Goal: Task Accomplishment & Management: Use online tool/utility

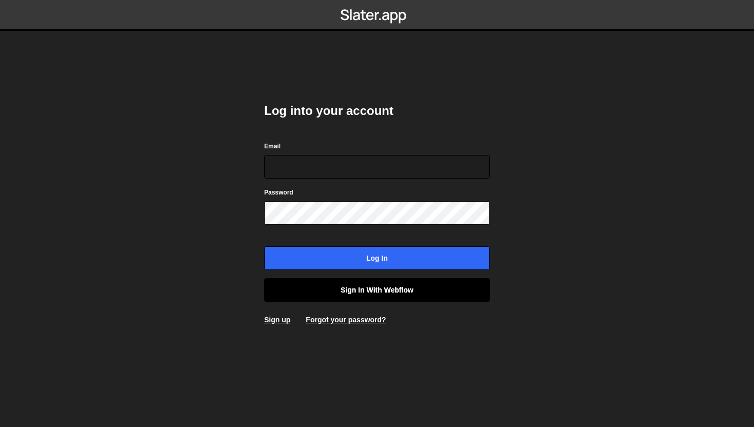
type input "connect@dotfun.co"
click at [318, 285] on link "Sign in with Webflow" at bounding box center [377, 290] width 226 height 24
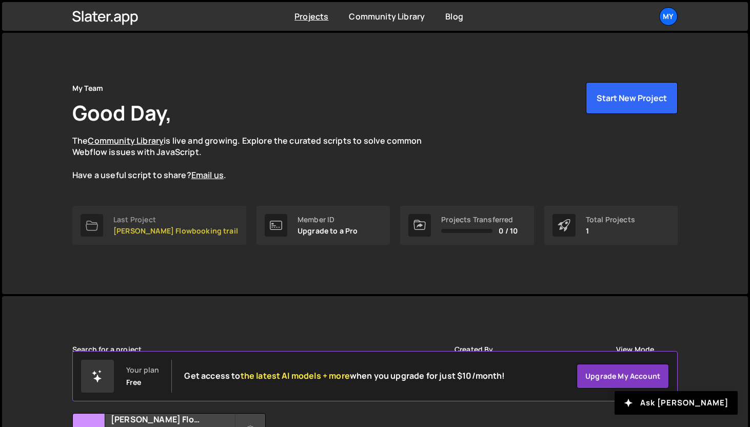
click at [162, 233] on p "[PERSON_NAME] Flowbooking trail" at bounding box center [175, 231] width 125 height 8
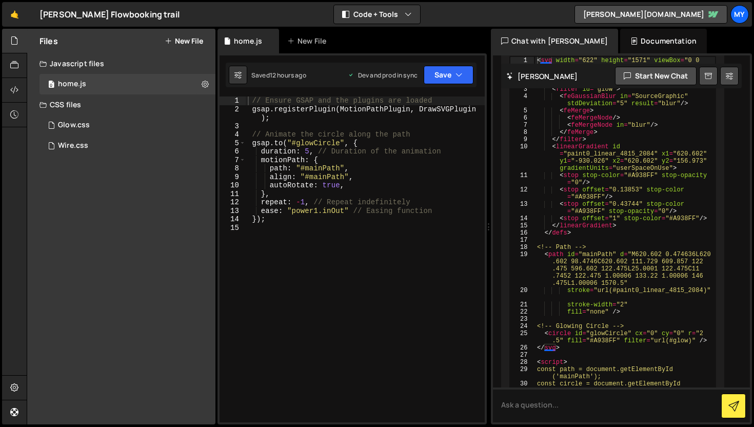
scroll to position [4156, 0]
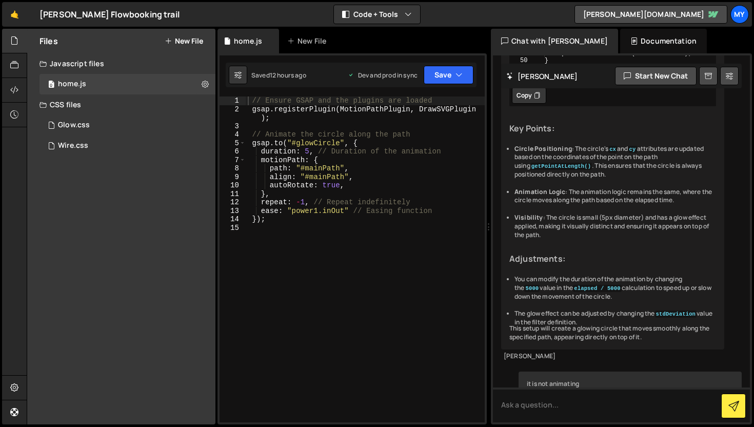
click at [347, 235] on div "// Ensure GSAP and the plugins are loaded gsap . registerPlugin ( MotionPathPlu…" at bounding box center [365, 267] width 239 height 342
type textarea "});"
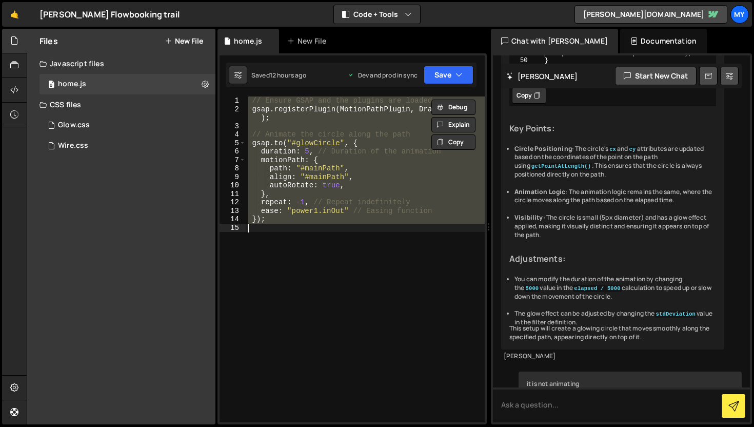
paste textarea
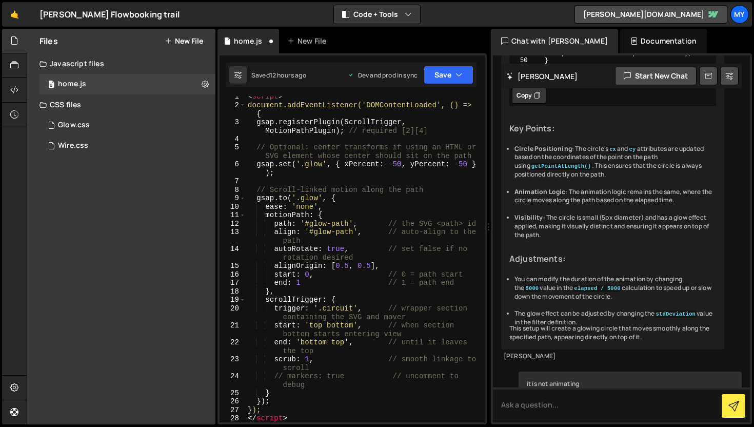
scroll to position [0, 0]
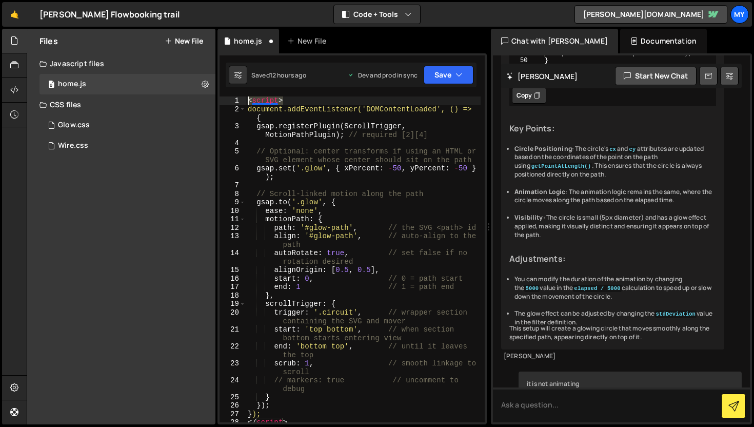
drag, startPoint x: 289, startPoint y: 99, endPoint x: 220, endPoint y: 102, distance: 68.8
click at [220, 102] on div "1 2 3 4 5 6 7 8 9 10 11 12 13 14 15 16 17 18 19 20 21 22 23 24 25 26 27 28 29 <…" at bounding box center [351, 259] width 265 height 326
type textarea "<script>"
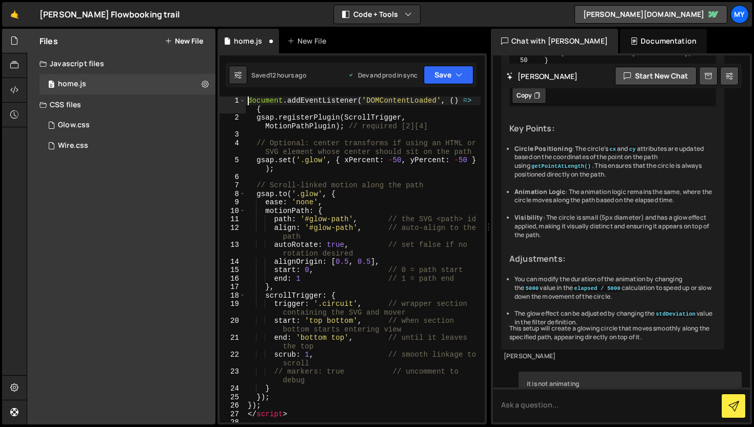
scroll to position [163, 0]
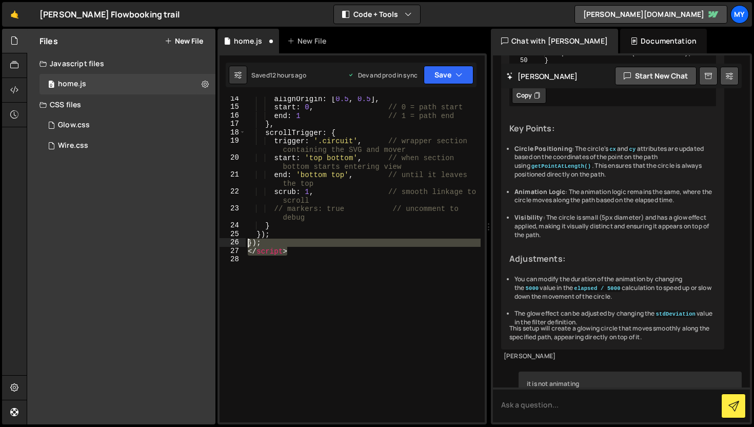
drag, startPoint x: 307, startPoint y: 252, endPoint x: 244, endPoint y: 241, distance: 63.9
click at [244, 241] on div "document.addEventListener('DOMContentLoaded', () => { 14 15 16 17 18 19 20 21 2…" at bounding box center [351, 259] width 265 height 326
click at [301, 255] on div "alignOrigin : [ 0.5 , 0.5 ] , start : 0 , // 0 = path start end : 1 // 1 = path…" at bounding box center [363, 259] width 235 height 326
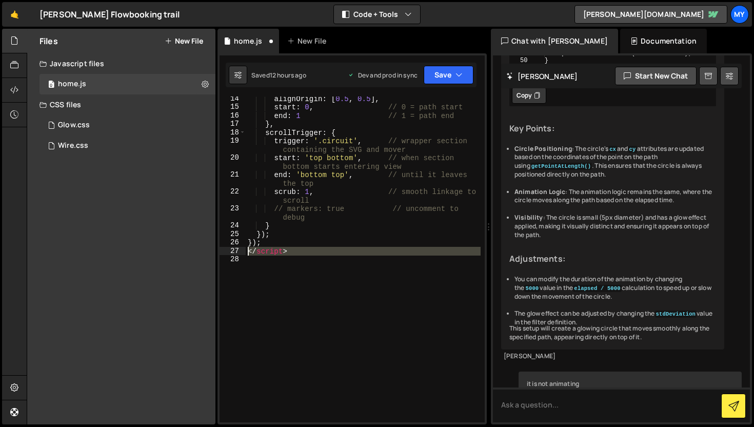
drag, startPoint x: 255, startPoint y: 263, endPoint x: 246, endPoint y: 253, distance: 14.1
click at [246, 253] on div "alignOrigin : [ 0.5 , 0.5 ] , start : 0 , // 0 = path start end : 1 // 1 = path…" at bounding box center [363, 265] width 235 height 342
type textarea "</script>"
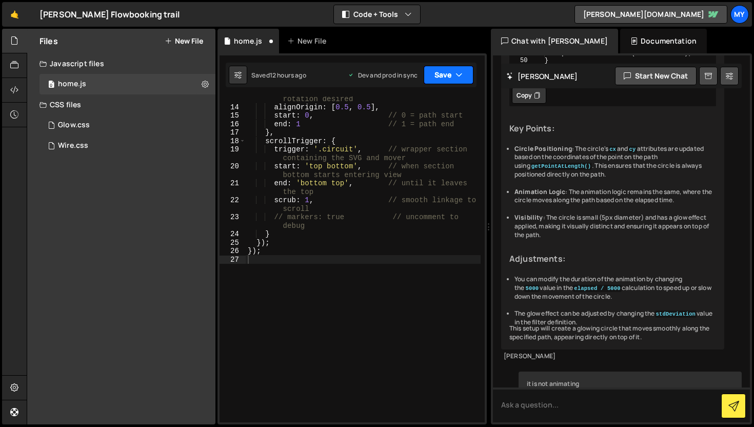
click at [440, 75] on button "Save" at bounding box center [448, 75] width 50 height 18
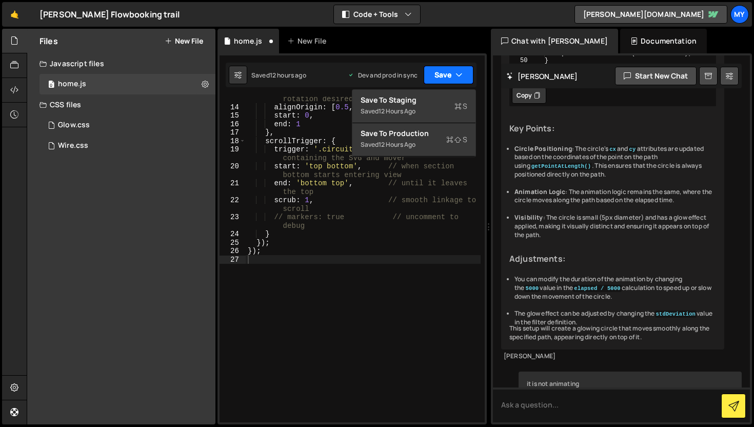
scroll to position [129, 0]
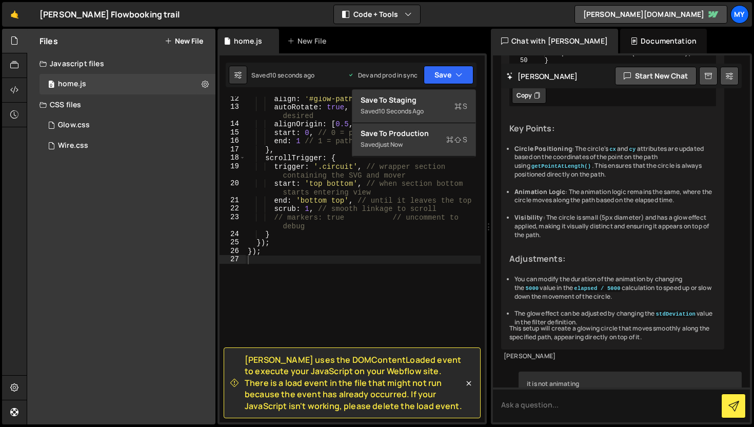
click at [311, 241] on div "align : '#glow-path' , // auto-align to the path autoRotate : true , // set fal…" at bounding box center [363, 265] width 235 height 342
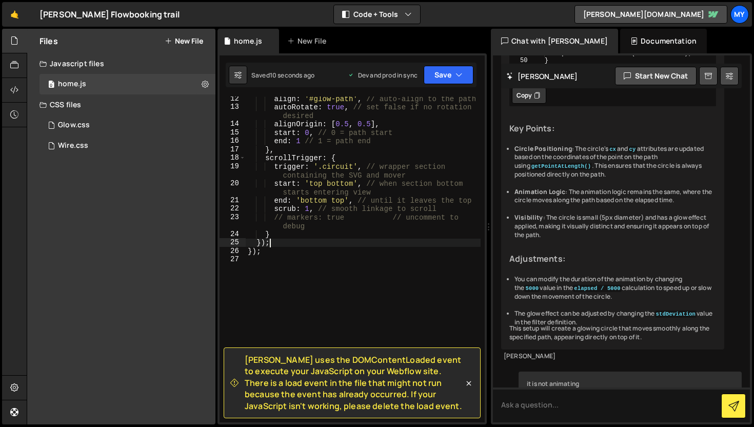
scroll to position [0, 0]
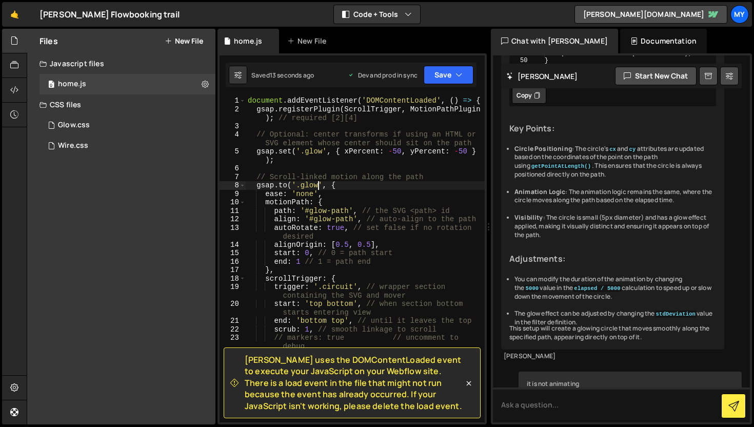
click at [317, 187] on div "document . addEventListener ( 'DOMContentLoaded' , ( ) => { gsap . registerPlug…" at bounding box center [365, 271] width 239 height 351
click at [323, 154] on div "document . addEventListener ( 'DOMContentLoaded' , ( ) => { gsap . registerPlug…" at bounding box center [365, 267] width 239 height 342
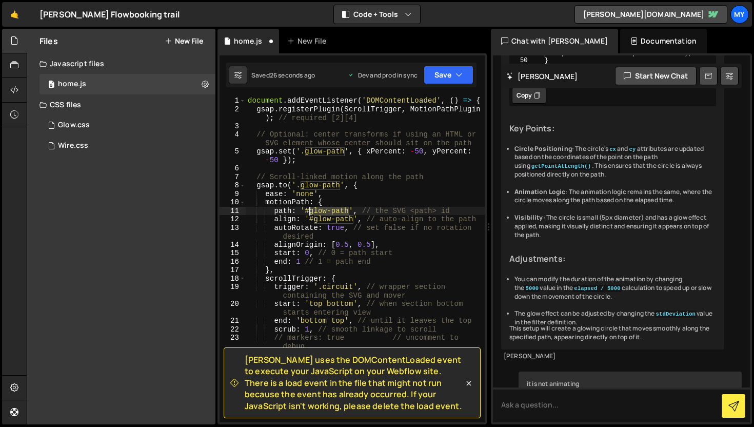
drag, startPoint x: 348, startPoint y: 210, endPoint x: 311, endPoint y: 210, distance: 37.4
click at [311, 210] on div "document . addEventListener ( 'DOMContentLoaded' , ( ) => { gsap . registerPlug…" at bounding box center [365, 267] width 239 height 342
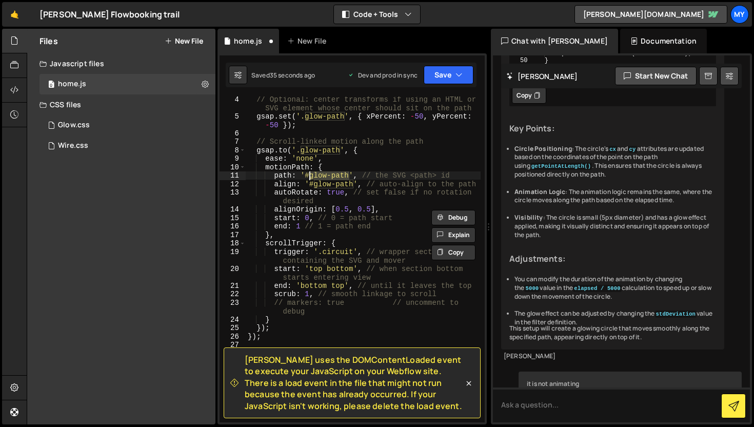
scroll to position [44, 0]
click at [448, 72] on button "Save" at bounding box center [448, 75] width 50 height 18
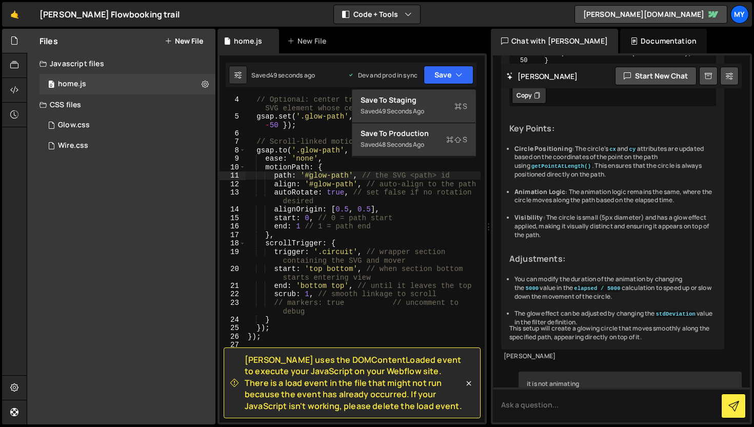
click at [310, 318] on div "// Optional: center transforms if using an HTML or SVG element whose center sho…" at bounding box center [363, 270] width 235 height 351
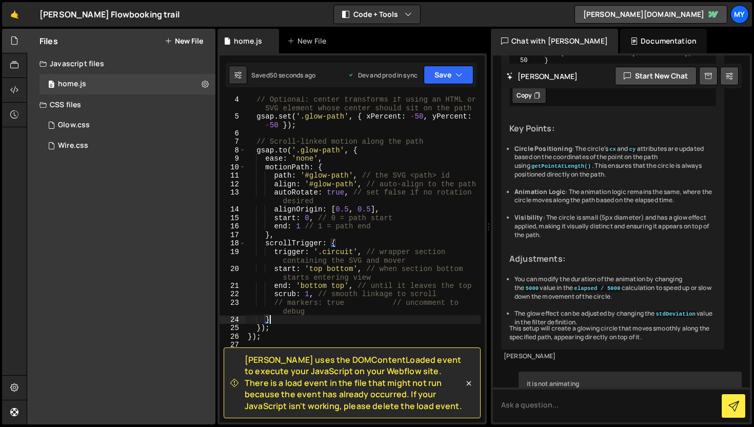
type textarea "});"
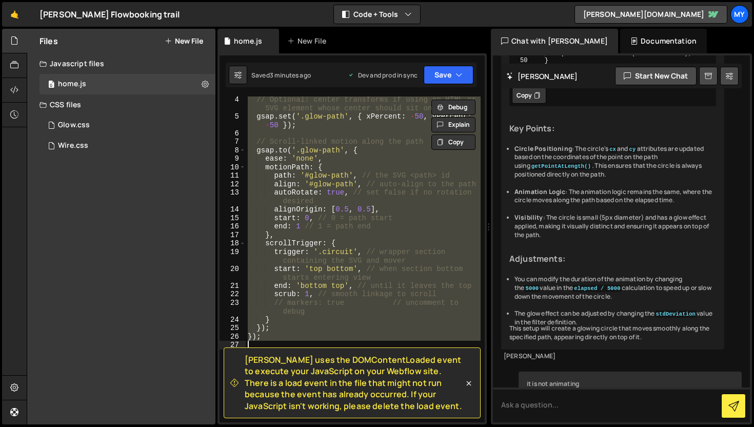
paste textarea
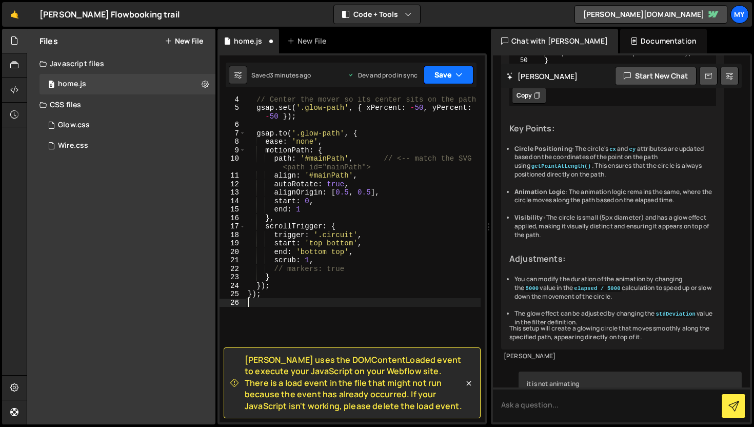
click at [433, 76] on button "Save" at bounding box center [448, 75] width 50 height 18
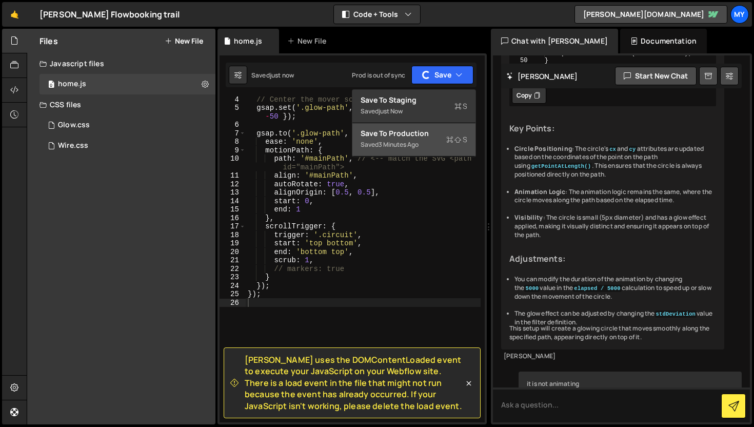
click at [421, 150] on div "Saved 3 minutes ago" at bounding box center [413, 144] width 107 height 12
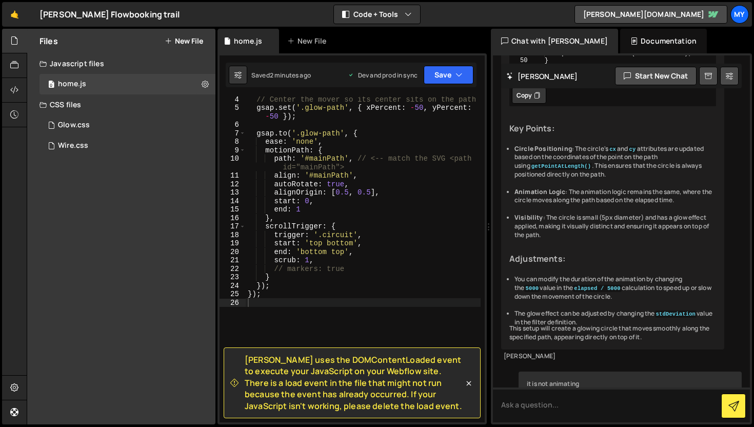
click at [313, 294] on div "// Center the mover so its center sits on the path gsap . set ( '.glow-path' , …" at bounding box center [363, 266] width 235 height 342
type textarea "});"
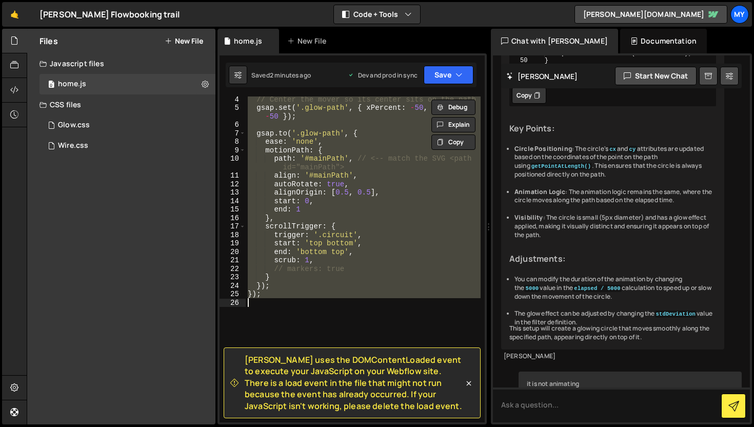
paste textarea
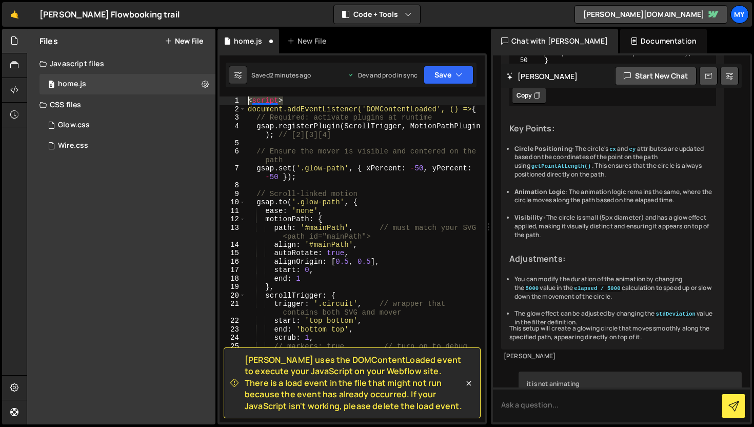
drag, startPoint x: 290, startPoint y: 103, endPoint x: 242, endPoint y: 98, distance: 47.4
click at [242, 98] on div "1 2 3 4 5 6 7 8 9 10 11 12 13 14 15 16 17 18 19 20 21 22 23 24 25 26 27 28 29 3…" at bounding box center [351, 259] width 265 height 326
type textarea "<script>"
click at [249, 107] on div "document . addEventListener ( 'DOMContentLoaded' , ( ) => { // Required: activa…" at bounding box center [365, 267] width 239 height 342
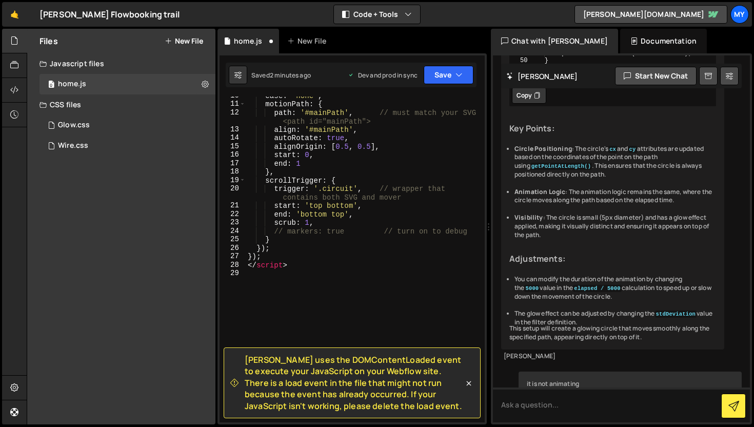
scroll to position [129, 0]
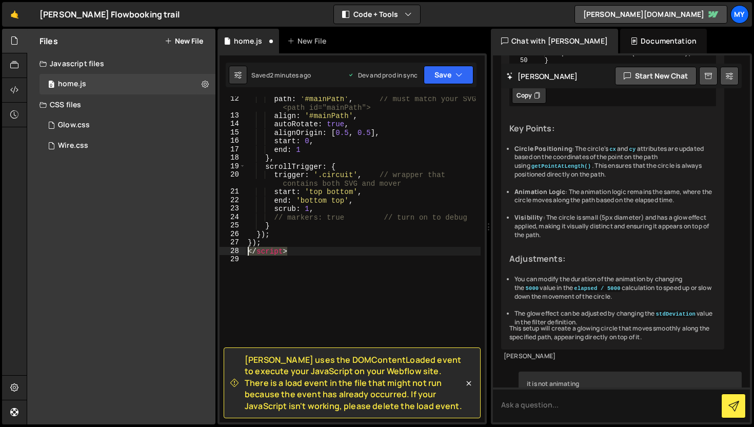
drag, startPoint x: 293, startPoint y: 249, endPoint x: 241, endPoint y: 250, distance: 51.8
click at [241, 250] on div "document.addEventListener('DOMContentLoaded', () => { 12 13 14 15 16 17 18 19 2…" at bounding box center [351, 259] width 265 height 326
type textarea "</script>"
click at [454, 70] on button "Save" at bounding box center [448, 75] width 50 height 18
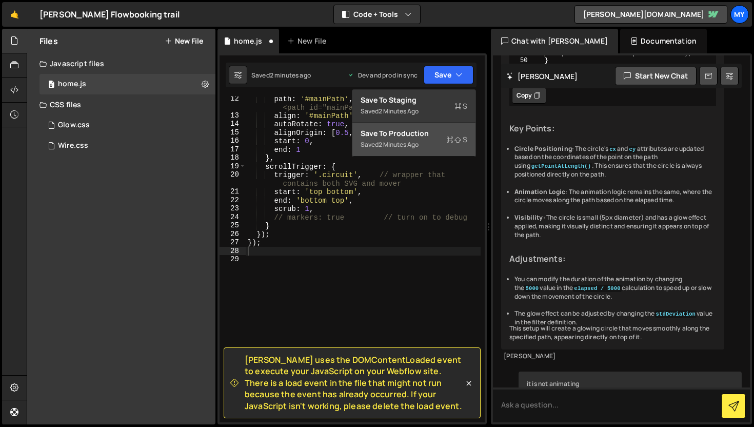
click at [418, 148] on div "2 minutes ago" at bounding box center [398, 144] width 40 height 9
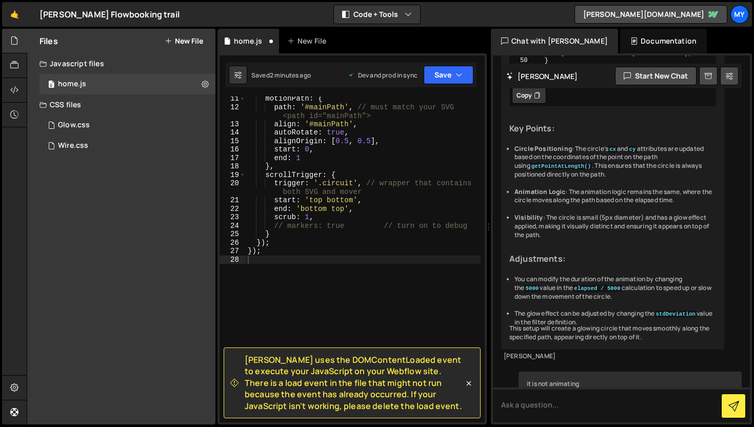
scroll to position [120, 0]
click at [448, 80] on button "Save" at bounding box center [442, 75] width 62 height 18
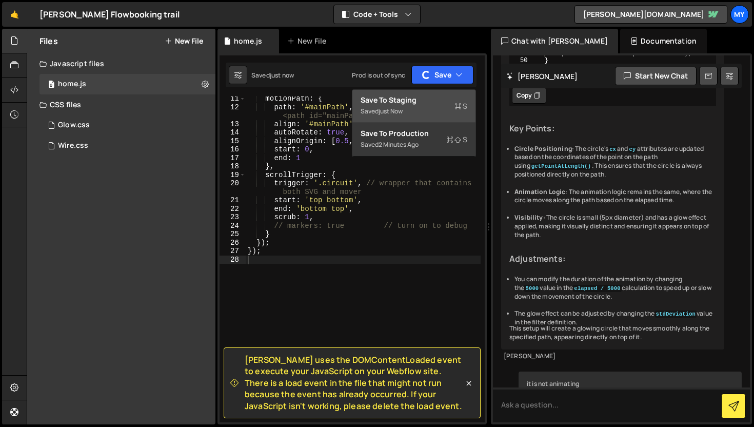
click at [426, 113] on div "Saved just now" at bounding box center [413, 111] width 107 height 12
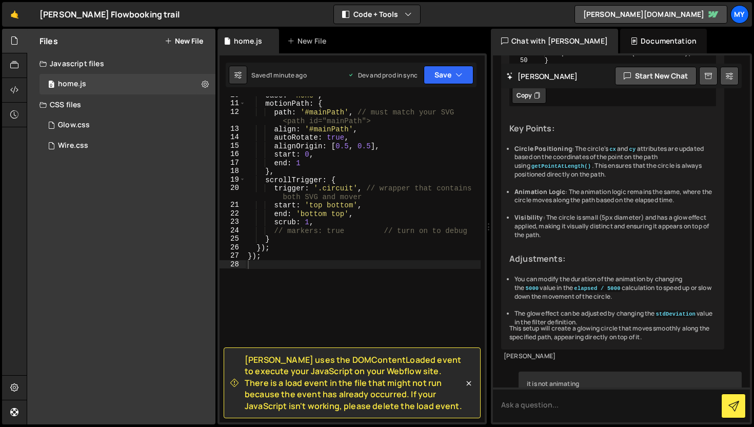
scroll to position [103, 0]
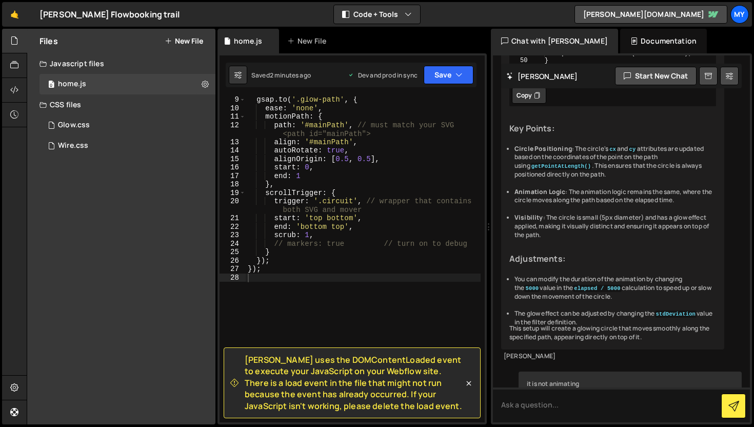
click at [294, 278] on div "gsap . to ( '.glow-path' , { ease : 'none' , motionPath : { path : '#mainPath' …" at bounding box center [363, 266] width 235 height 342
type textarea "});"
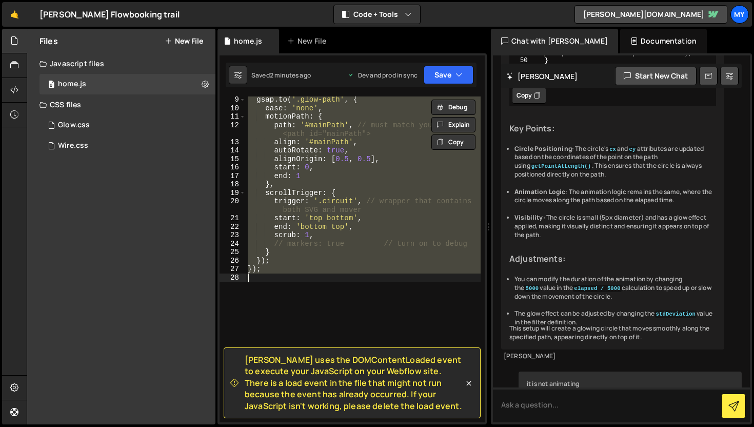
paste textarea
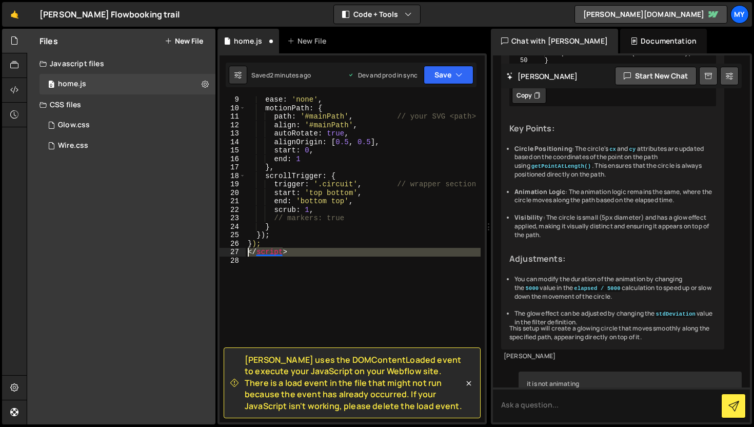
drag, startPoint x: 248, startPoint y: 264, endPoint x: 246, endPoint y: 252, distance: 11.6
click at [246, 252] on div "ease : 'none' , motionPath : { path : '#mainPath' , // your SVG <path> align : …" at bounding box center [363, 266] width 235 height 342
type textarea "</script>"
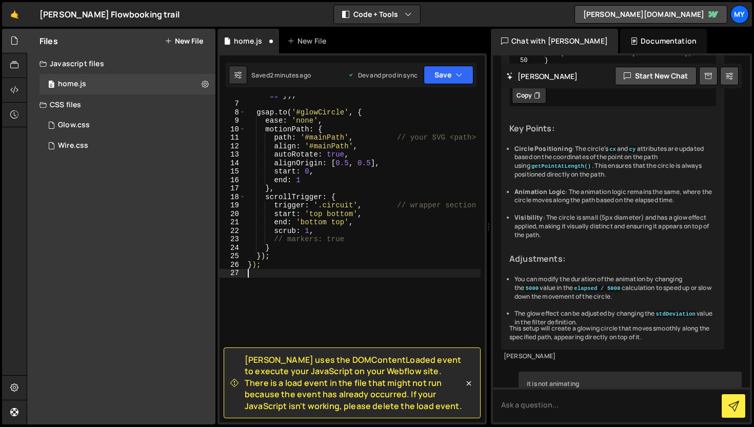
scroll to position [0, 0]
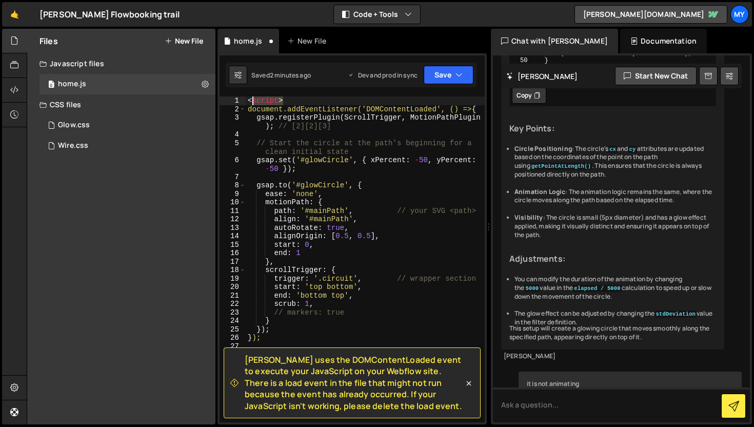
drag, startPoint x: 290, startPoint y: 98, endPoint x: 245, endPoint y: 100, distance: 45.7
click at [245, 100] on div "1 2 3 4 5 6 7 8 9 10 11 12 13 14 15 16 17 18 19 20 21 22 23 24 25 26 27 < scrip…" at bounding box center [351, 259] width 265 height 326
type textarea "<script>"
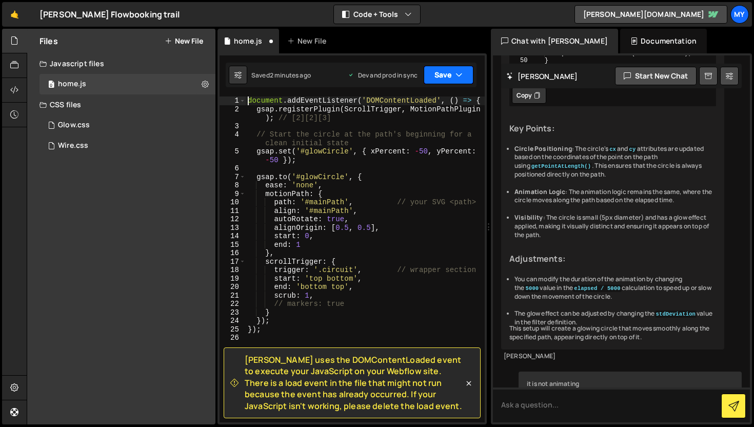
click at [438, 73] on button "Save" at bounding box center [448, 75] width 50 height 18
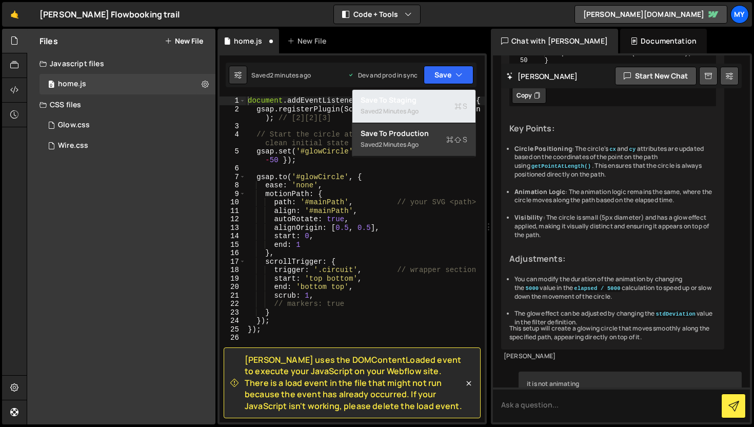
click at [437, 112] on div "Saved 2 minutes ago" at bounding box center [413, 111] width 107 height 12
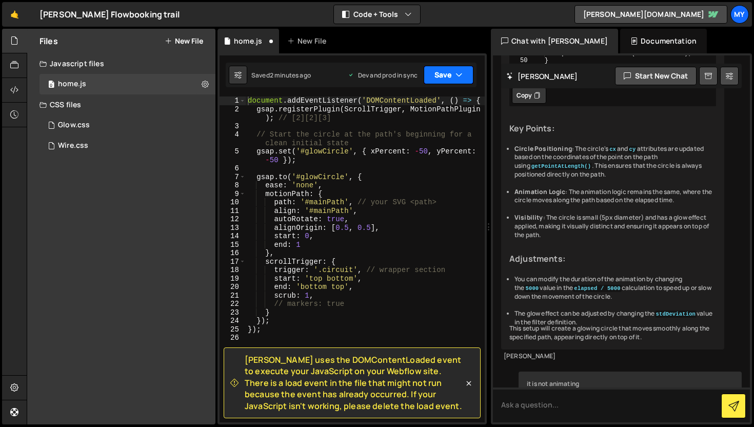
drag, startPoint x: 453, startPoint y: 76, endPoint x: 451, endPoint y: 82, distance: 6.7
click at [453, 76] on button "Save" at bounding box center [448, 75] width 50 height 18
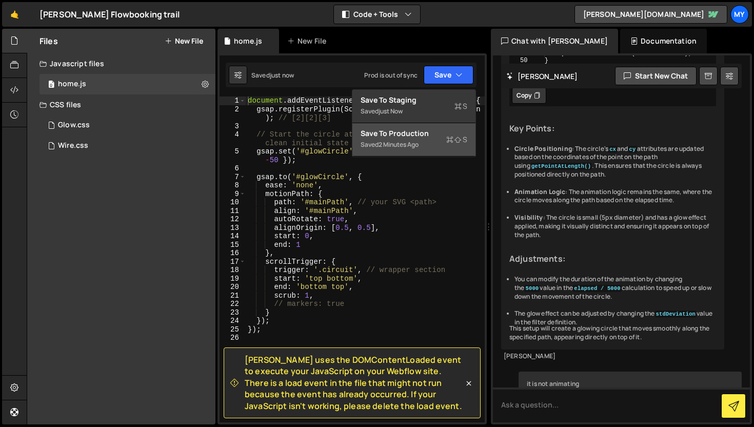
click at [423, 146] on div "Saved 2 minutes ago" at bounding box center [413, 144] width 107 height 12
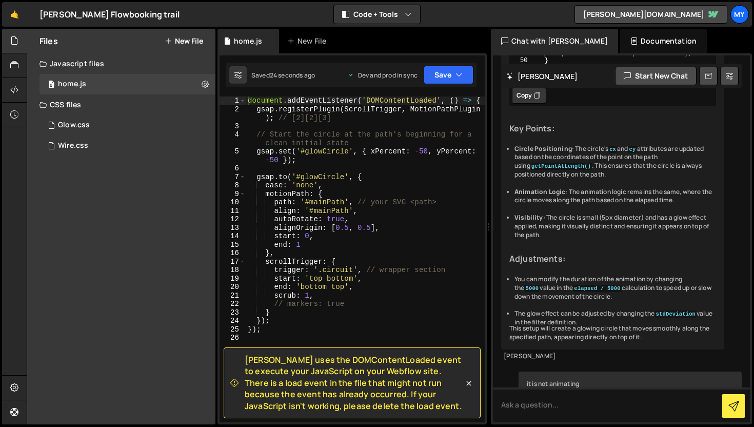
click at [363, 231] on div "document . addEventListener ( 'DOMContentLoaded' , ( ) => { gsap . registerPlug…" at bounding box center [365, 267] width 239 height 342
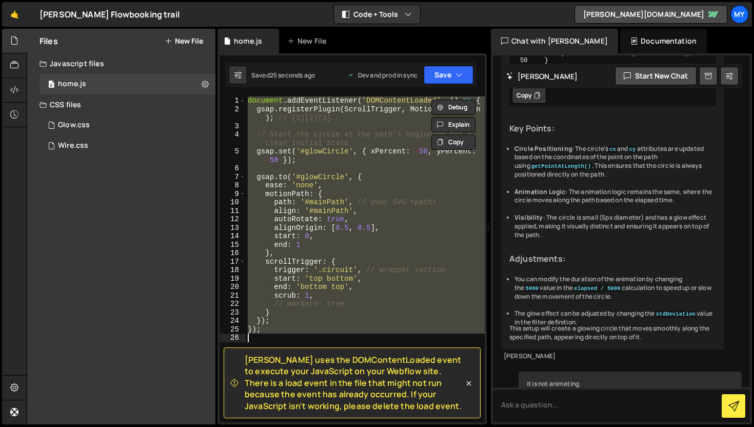
click at [363, 229] on div "document . addEventListener ( 'DOMContentLoaded' , ( ) => { gsap . registerPlug…" at bounding box center [365, 259] width 239 height 326
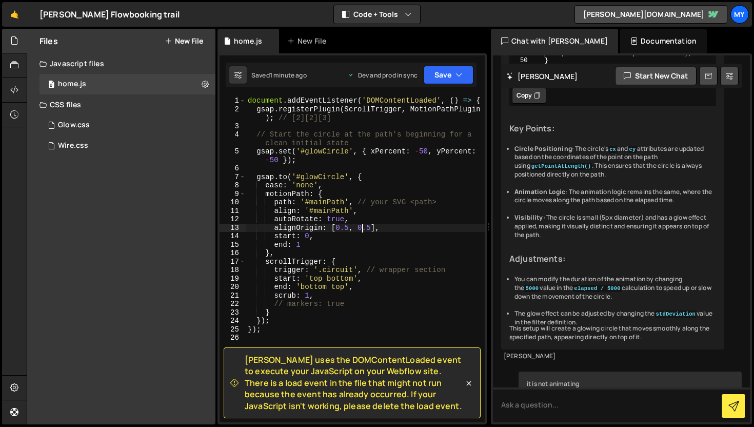
click at [357, 176] on div "document . addEventListener ( 'DOMContentLoaded' , ( ) => { gsap . registerPlug…" at bounding box center [365, 267] width 239 height 342
type textarea "});"
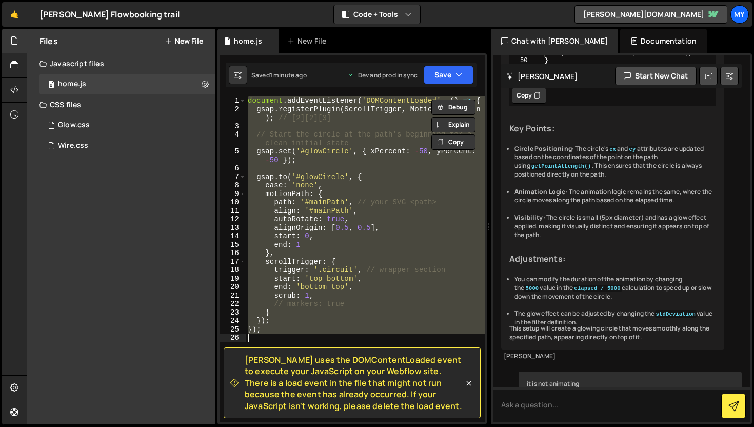
paste textarea
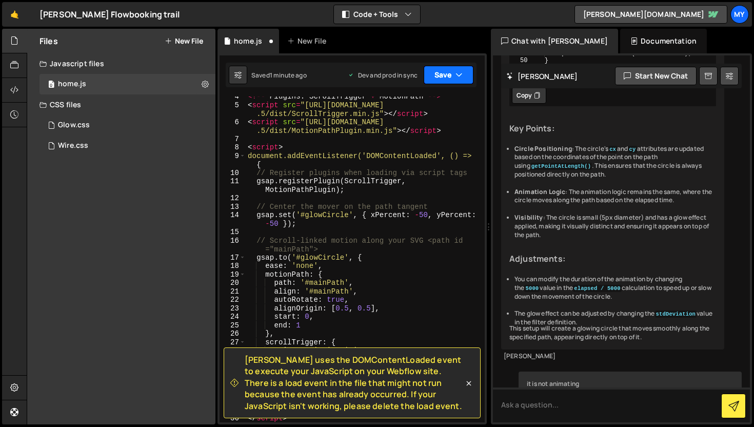
click at [448, 69] on button "Save" at bounding box center [448, 75] width 50 height 18
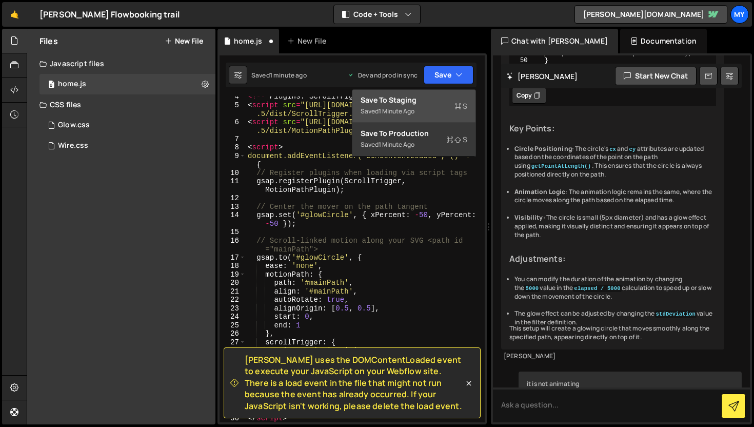
click at [448, 109] on div "Saved 1 minute ago" at bounding box center [413, 111] width 107 height 12
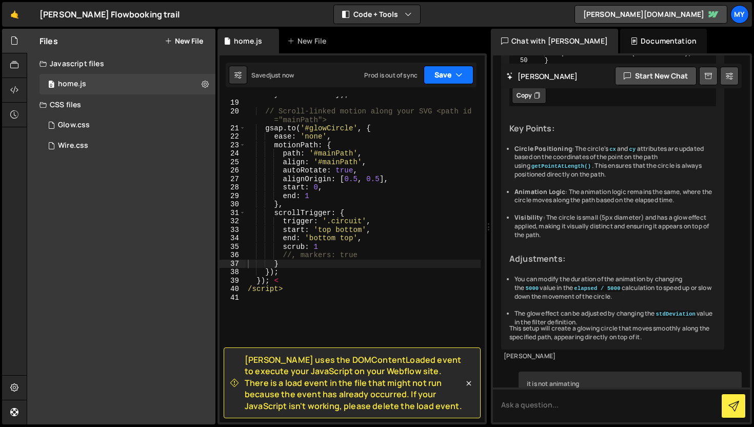
click at [451, 78] on button "Save" at bounding box center [448, 75] width 50 height 18
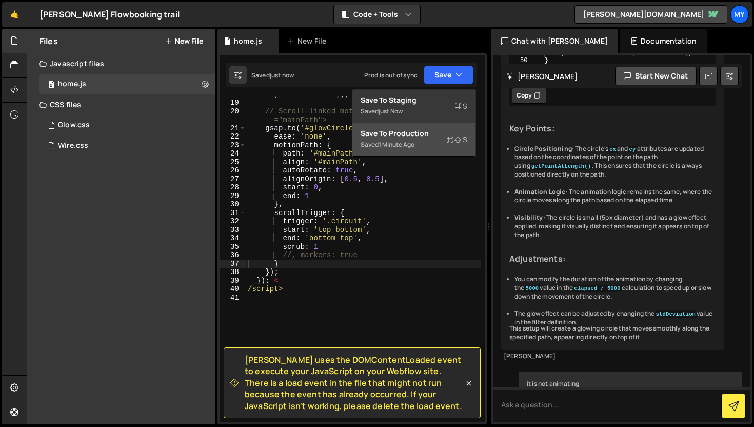
click at [432, 135] on div "Save to Production S" at bounding box center [413, 133] width 107 height 10
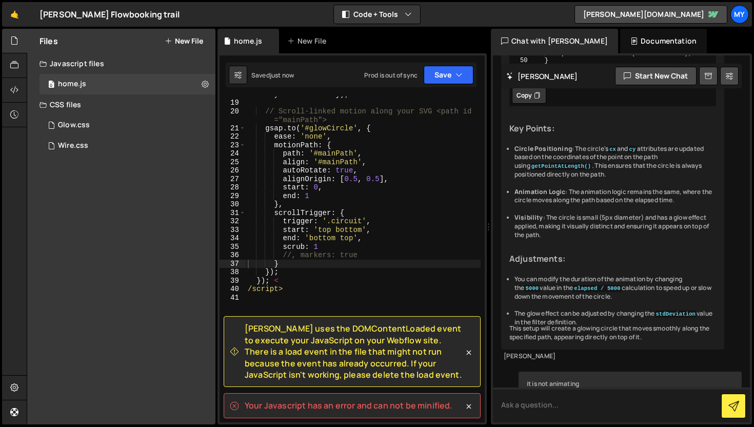
click at [540, 416] on textarea at bounding box center [621, 404] width 257 height 35
paste textarea "<!-- GSAP core --> <script src="https://cdn.jsdelivr.net/npm/gsap@3.12.5/dist/g…"
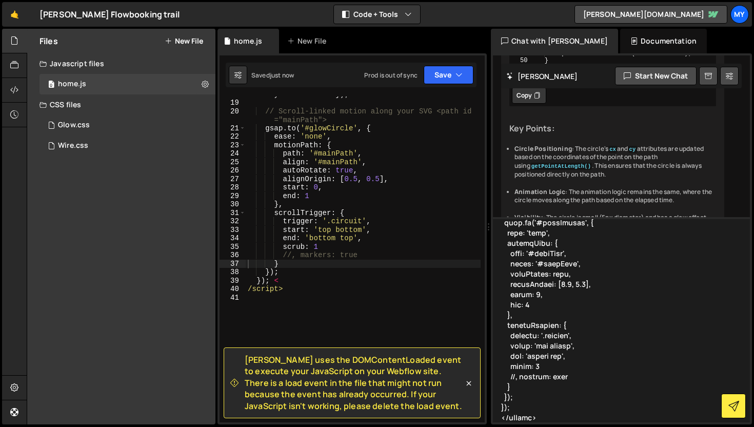
scroll to position [258, 0]
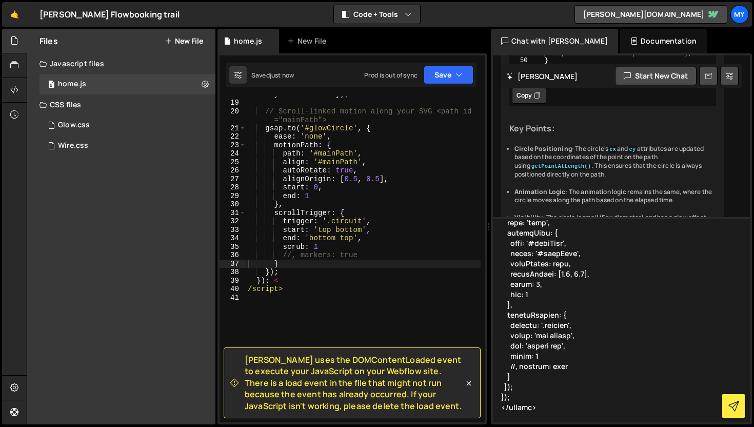
type textarea "<!-- GSAP core --> <script src="https://cdn.jsdelivr.net/npm/gsap@3.12.5/dist/g…"
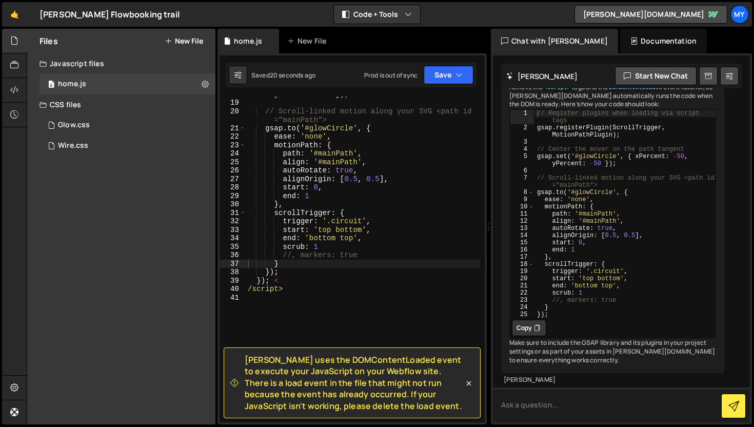
scroll to position [8820, 0]
click at [535, 333] on icon at bounding box center [537, 327] width 6 height 10
click at [366, 248] on div "gsap . set ( '#glowCircle' , { xPercent : - 50 , yPercent : - 50 }) ; // Scroll…" at bounding box center [363, 257] width 235 height 351
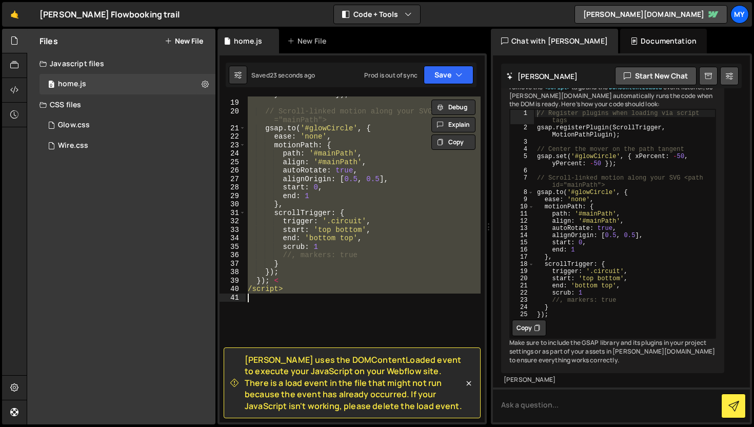
paste textarea "});"
type textarea "});"
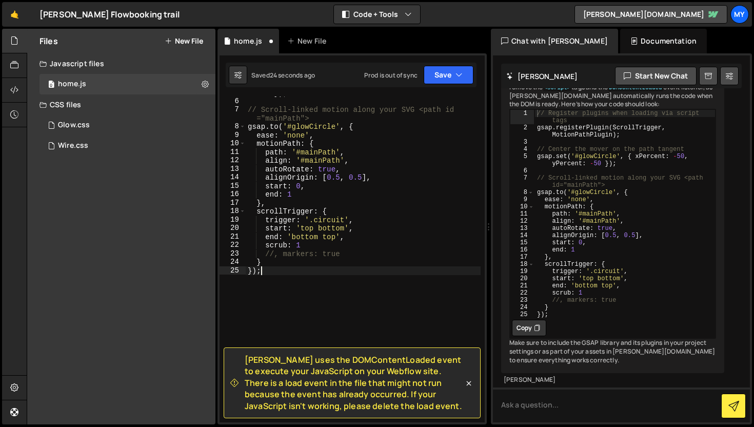
scroll to position [58, 0]
click at [446, 73] on button "Save" at bounding box center [448, 75] width 50 height 18
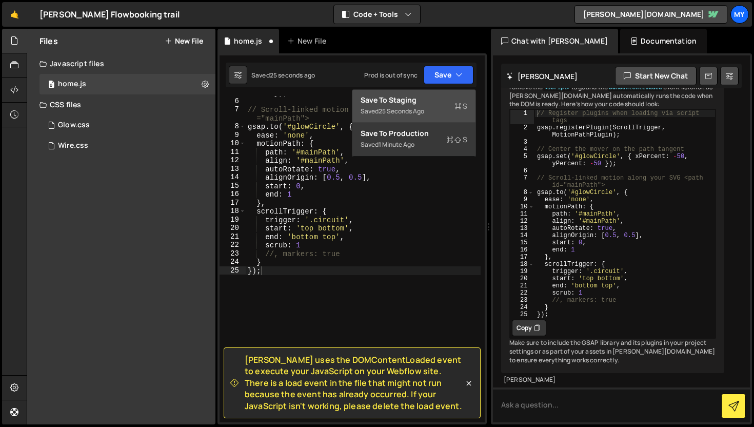
click at [459, 105] on icon at bounding box center [457, 106] width 7 height 10
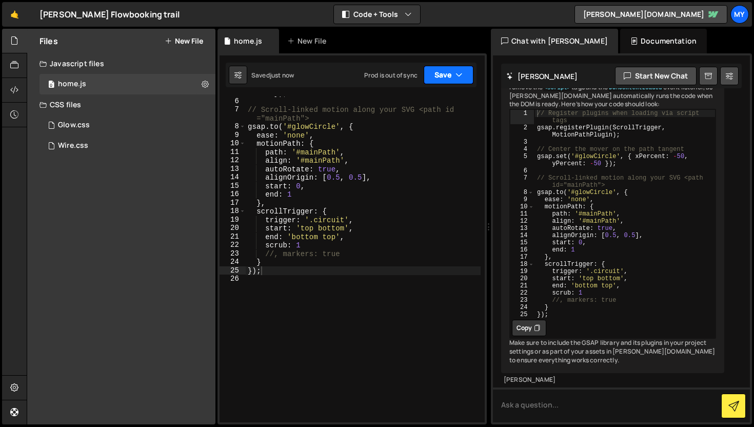
click at [467, 81] on button "Save" at bounding box center [448, 75] width 50 height 18
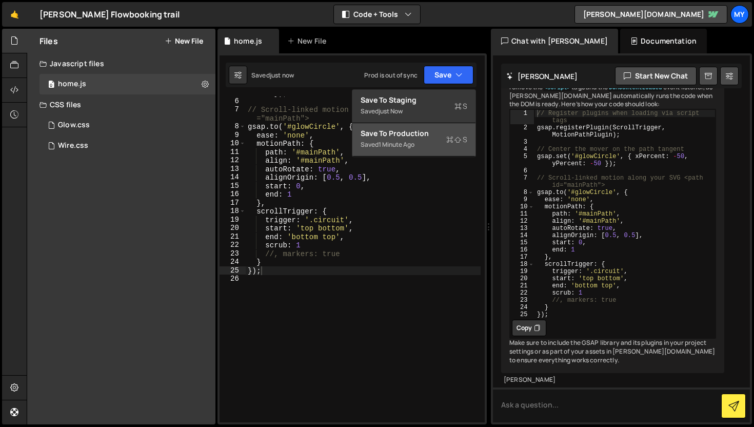
click at [442, 143] on div "Saved 1 minute ago" at bounding box center [413, 144] width 107 height 12
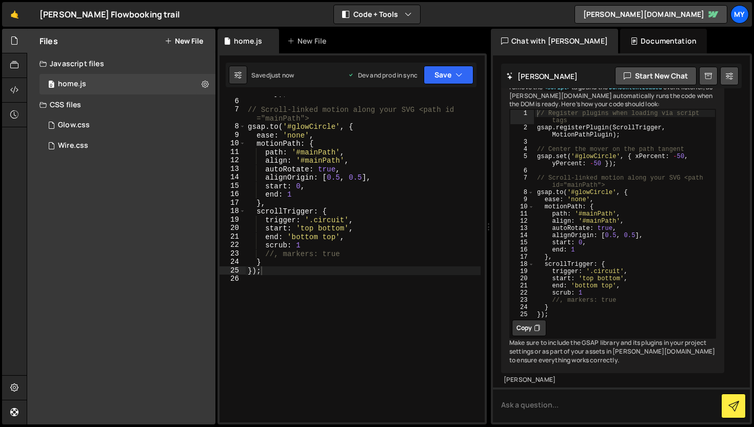
scroll to position [0, 0]
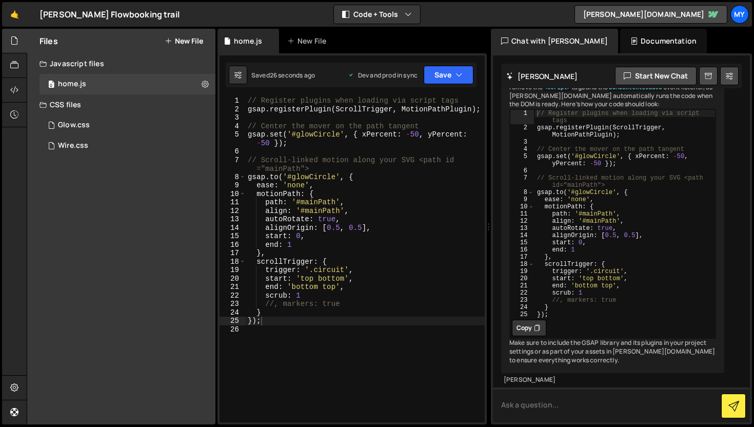
click at [532, 406] on textarea at bounding box center [621, 404] width 257 height 35
type textarea "why it is not working the glow-dot is not moving"
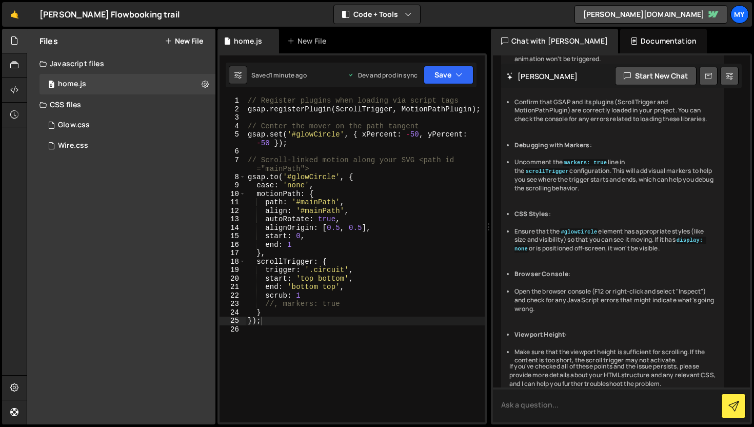
scroll to position [9162, 0]
click at [341, 136] on div "// Register plugins when loading via script tags gsap . registerPlugin ( Scroll…" at bounding box center [365, 267] width 239 height 342
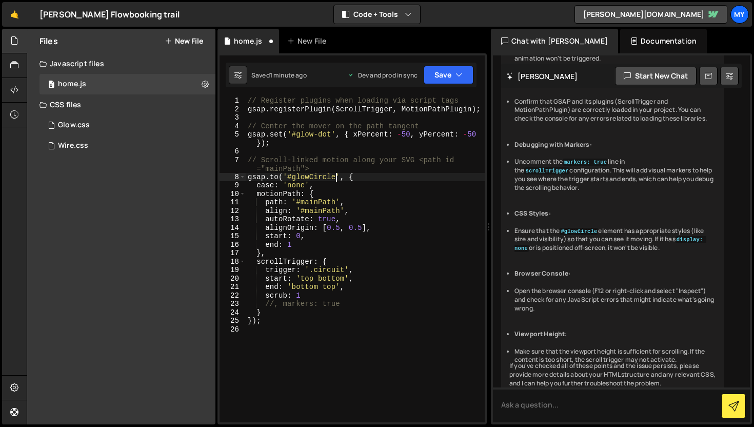
click at [335, 177] on div "// Register plugins when loading via script tags gsap . registerPlugin ( Scroll…" at bounding box center [365, 267] width 239 height 342
type textarea "[DOMAIN_NAME]('#glow-dot', {"
click at [441, 77] on button "Save" at bounding box center [448, 75] width 50 height 18
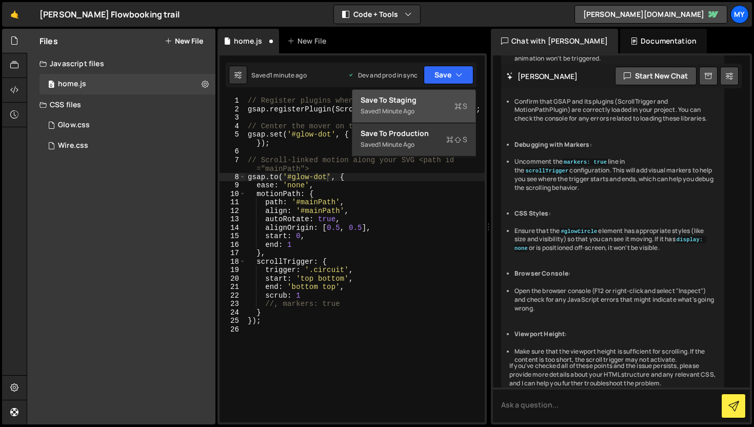
click at [444, 101] on div "Save to Staging S" at bounding box center [413, 100] width 107 height 10
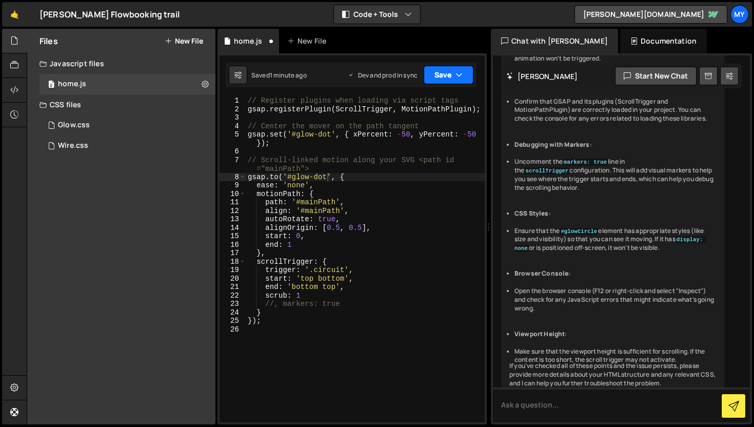
click at [460, 68] on button "Save" at bounding box center [448, 75] width 50 height 18
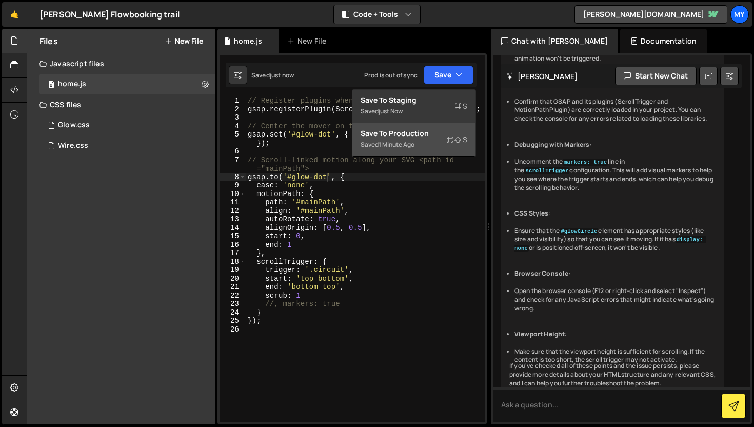
click at [439, 139] on div "Saved 1 minute ago" at bounding box center [413, 144] width 107 height 12
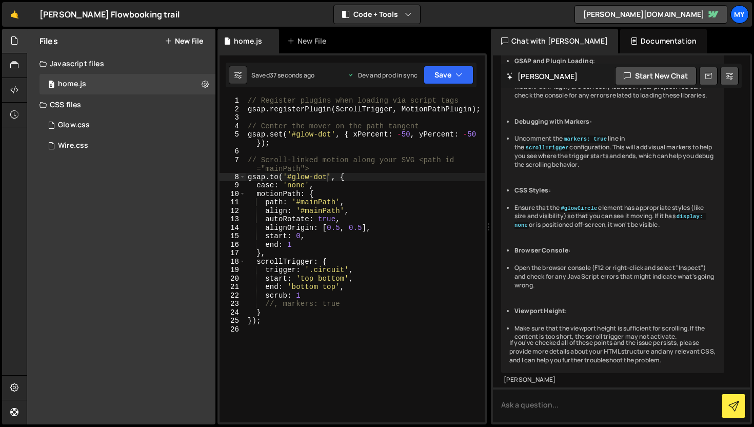
scroll to position [9378, 0]
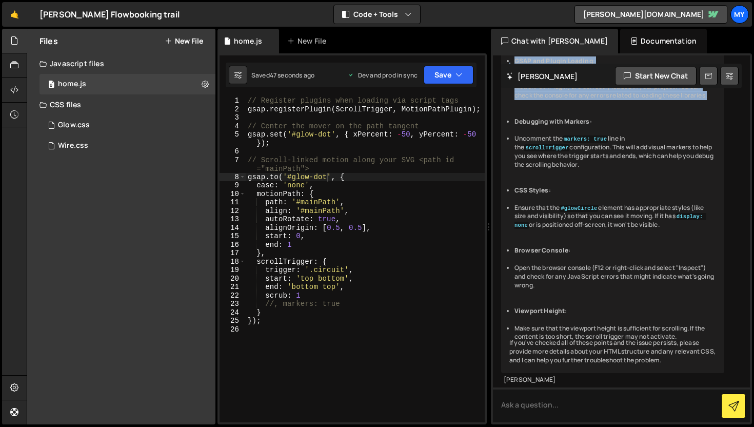
drag, startPoint x: 514, startPoint y: 125, endPoint x: 711, endPoint y: 214, distance: 215.7
click at [711, 214] on ul "Check Element IDs and Classes : Ensure that the IDs and classes used in your GS…" at bounding box center [612, 100] width 207 height 482
copy ul "Make sure that the .circuit element is present in the DOM and is positioned in …"
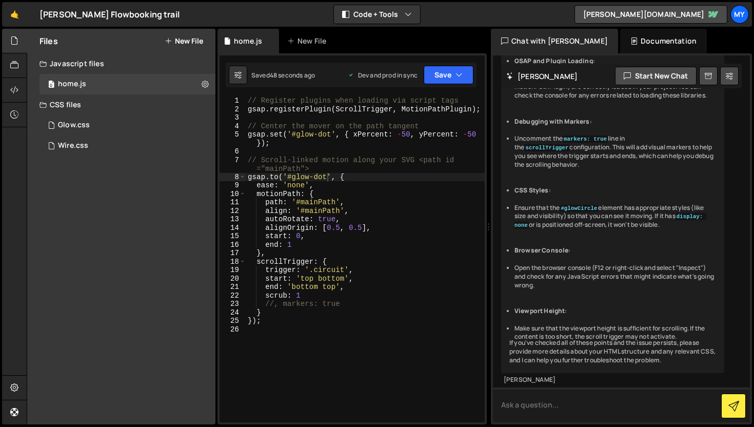
click at [542, 401] on textarea at bounding box center [621, 404] width 257 height 35
paste textarea "Make sure that the .circuit element is present in the DOM and is positioned in …"
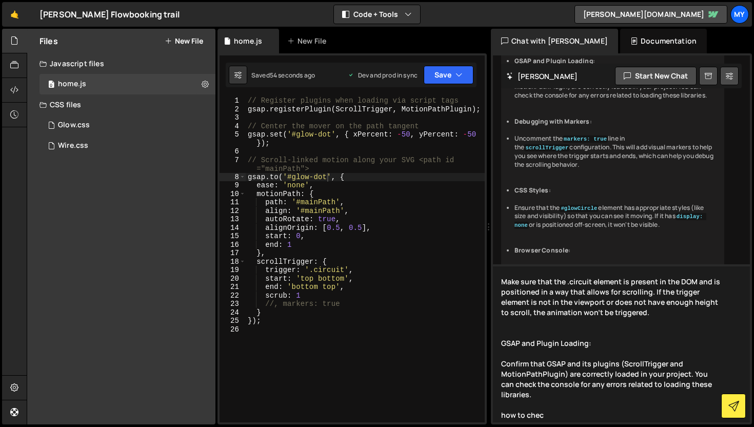
type textarea "Make sure that the .circuit element is present in the DOM and is positioned in …"
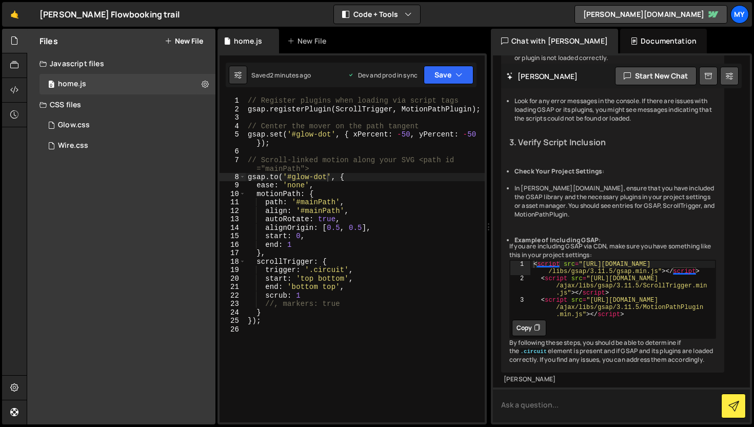
scroll to position [10544, 0]
click at [14, 385] on icon at bounding box center [14, 386] width 8 height 11
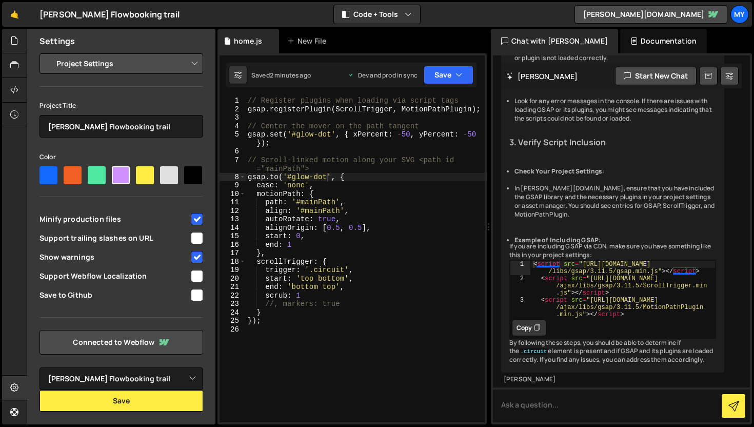
click at [120, 68] on select "Project Settings Code Editor Settings Chat Settings" at bounding box center [123, 63] width 150 height 23
click at [48, 52] on select "Project Settings Code Editor Settings Chat Settings" at bounding box center [123, 63] width 150 height 23
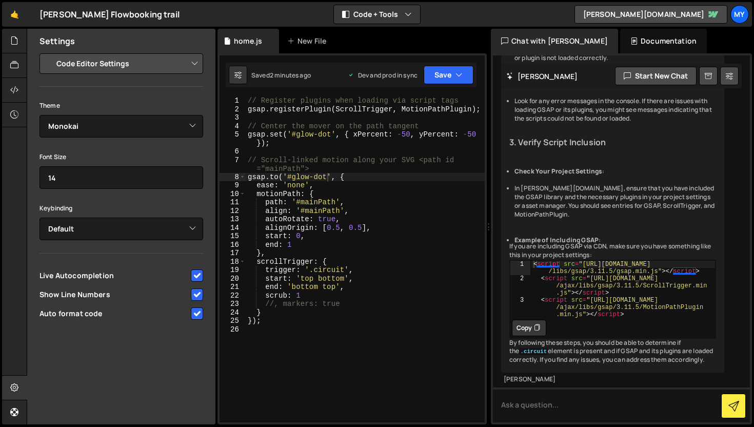
click at [122, 63] on select "Project Settings Code Editor Settings Chat Settings" at bounding box center [123, 63] width 150 height 23
click at [126, 57] on select "Project Settings Code Editor Settings Chat Settings" at bounding box center [123, 63] width 150 height 23
select select "project"
click at [48, 52] on select "Project Settings Code Editor Settings Chat Settings" at bounding box center [123, 63] width 150 height 23
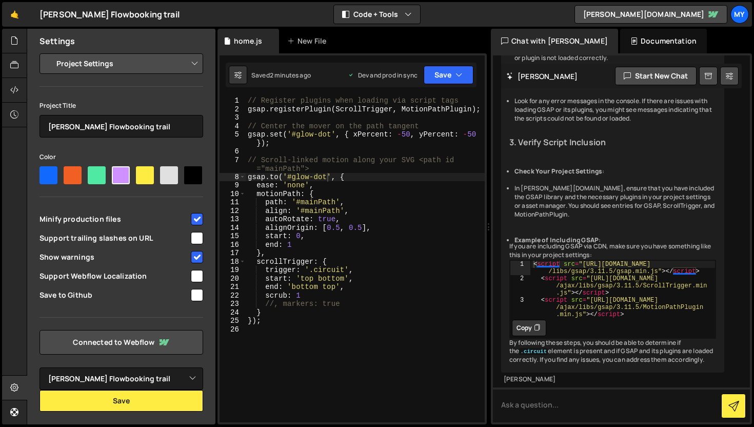
click at [539, 322] on icon at bounding box center [537, 327] width 6 height 10
click at [542, 403] on textarea at bounding box center [621, 404] width 257 height 35
paste textarea "<script src="[URL][DOMAIN_NAME]"></script> <script src="[URL][DOMAIN_NAME]"></s…"
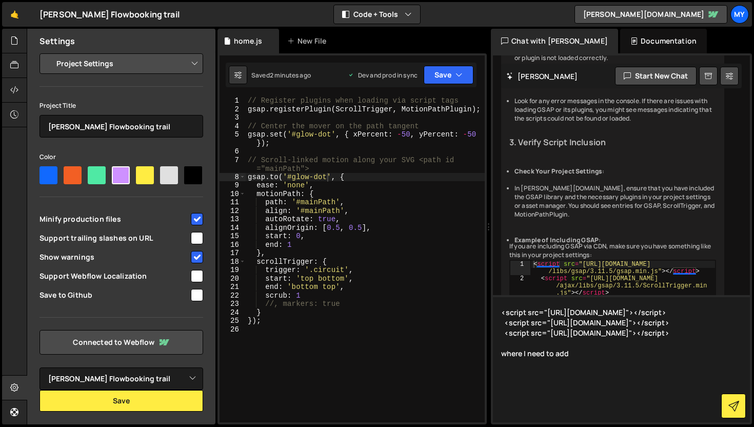
type textarea "<script src="https://cdnjs.cloudflare.com/ajax/libs/gsap/3.11.5/gsap.min.js"></…"
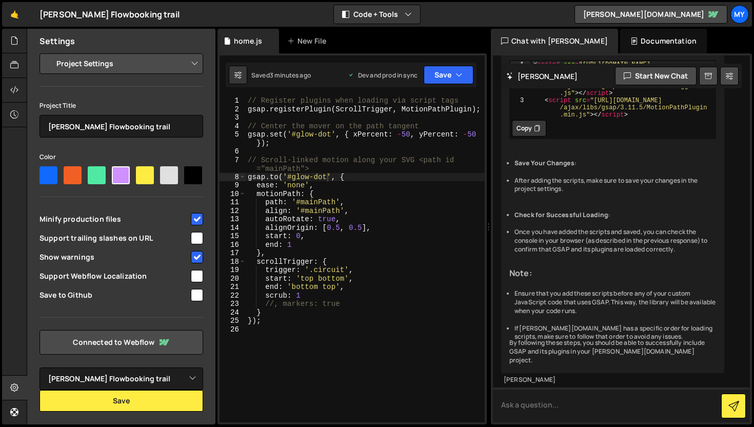
scroll to position [11134, 0]
click at [534, 133] on icon at bounding box center [537, 128] width 6 height 10
click at [13, 97] on div at bounding box center [14, 90] width 25 height 25
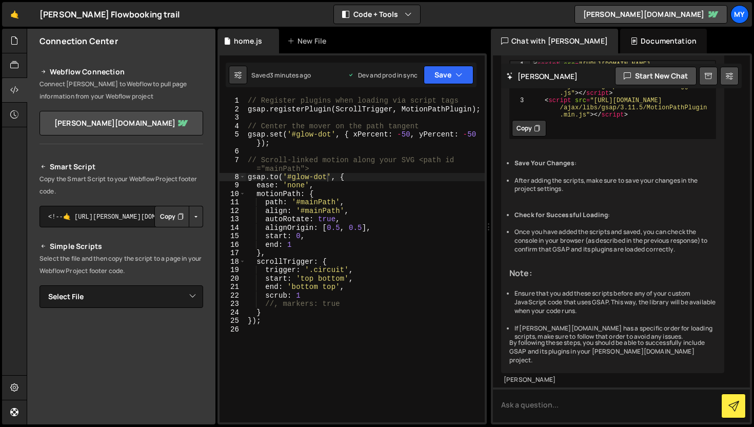
scroll to position [11115, 0]
click at [19, 387] on div at bounding box center [14, 387] width 25 height 25
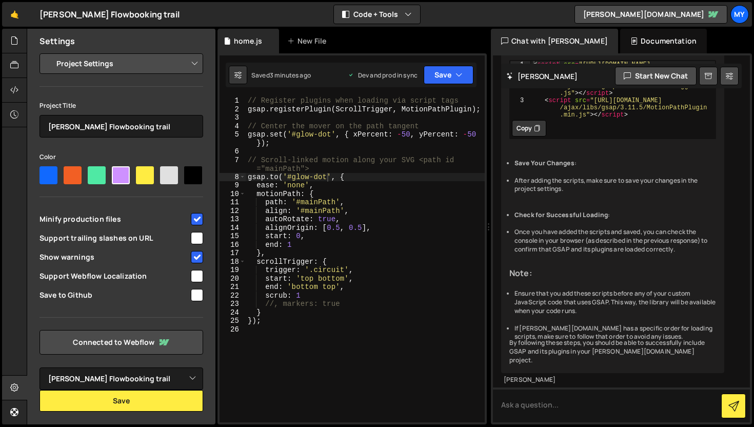
click at [144, 68] on select "Project Settings Code Editor Settings Chat Settings" at bounding box center [123, 63] width 150 height 23
click at [11, 62] on icon at bounding box center [14, 64] width 8 height 11
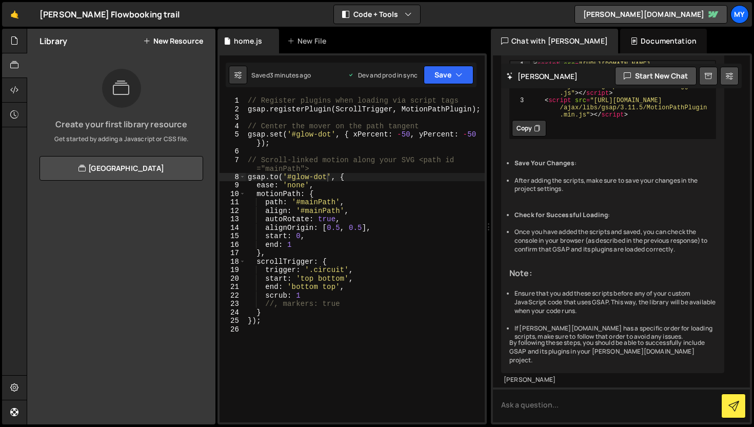
click at [168, 43] on button "New Resource" at bounding box center [173, 41] width 60 height 8
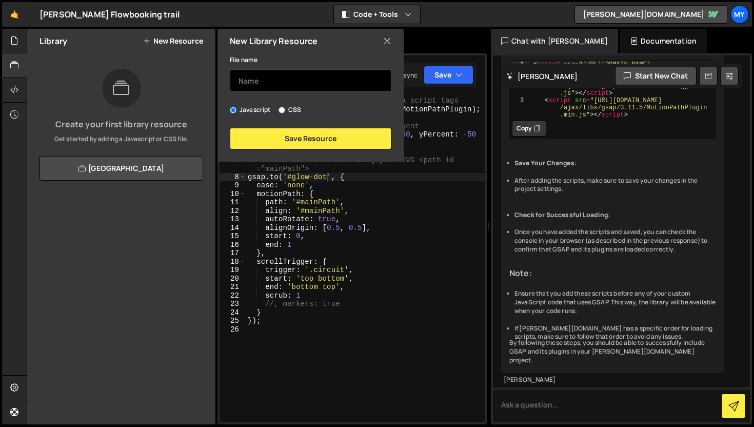
click at [256, 77] on input "text" at bounding box center [310, 80] width 161 height 23
click at [533, 136] on button "Copy" at bounding box center [529, 128] width 34 height 16
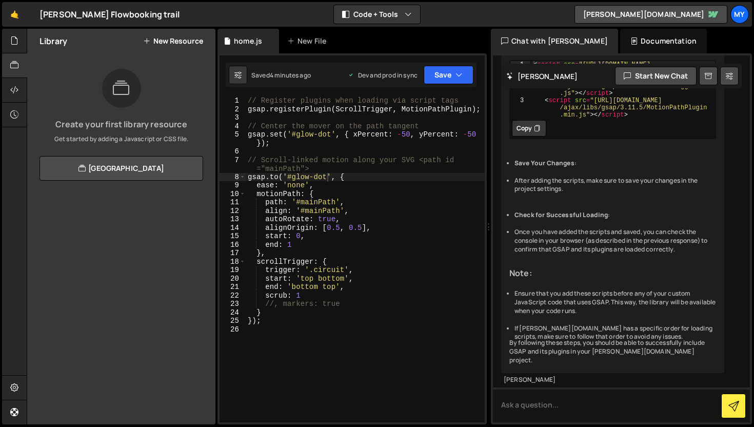
click at [157, 42] on button "New Resource" at bounding box center [173, 41] width 60 height 8
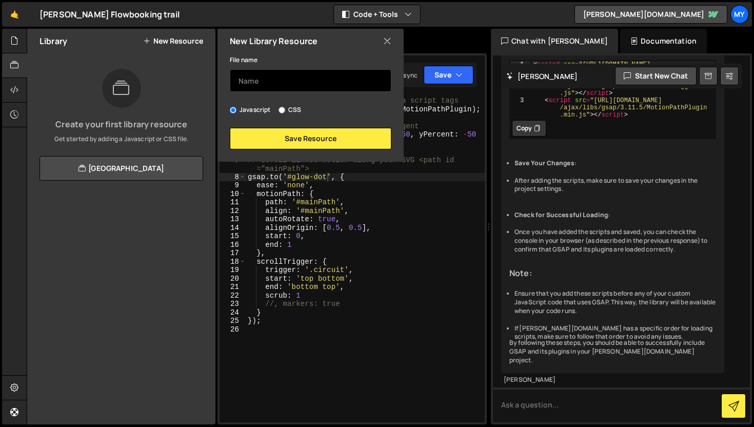
click at [256, 87] on input "text" at bounding box center [310, 80] width 161 height 23
type input "ˇ"
paste input "<script src="https://cdnjs.cloudflare.com/ajax/libs/gsap/3.11.5/gsap.min.js"></…"
type input "<script src="https://cdnjs.cloudflare.com/ajax/libs/gsap/3.11.5/gsap.min.js"></…"
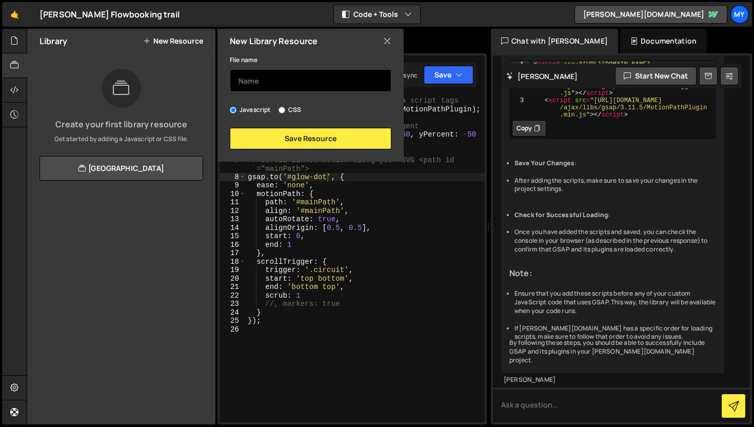
scroll to position [0, 0]
type input "GSAP"
click at [109, 163] on link "[GEOGRAPHIC_DATA]" at bounding box center [121, 168] width 164 height 25
click at [8, 92] on div at bounding box center [14, 90] width 25 height 25
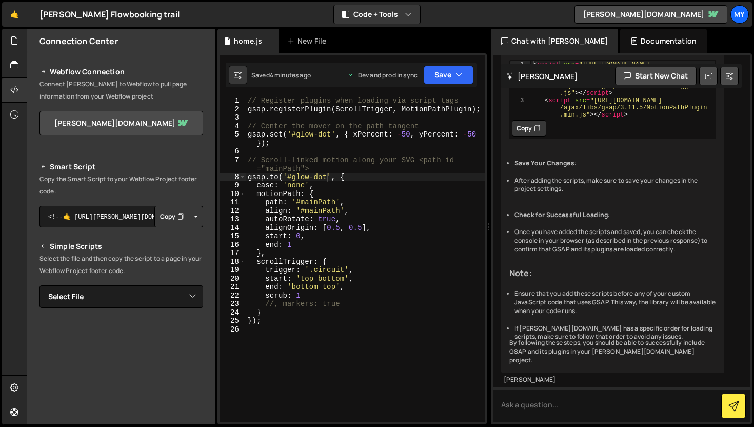
click at [177, 217] on icon "Button group with nested dropdown" at bounding box center [180, 216] width 6 height 10
click at [16, 71] on icon at bounding box center [14, 64] width 8 height 11
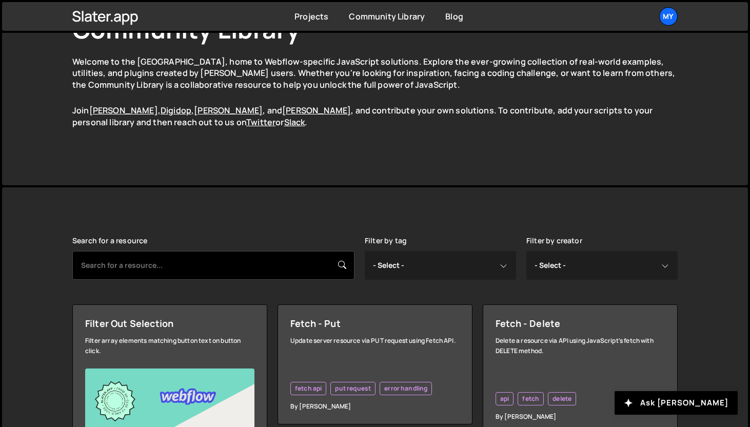
scroll to position [92, 0]
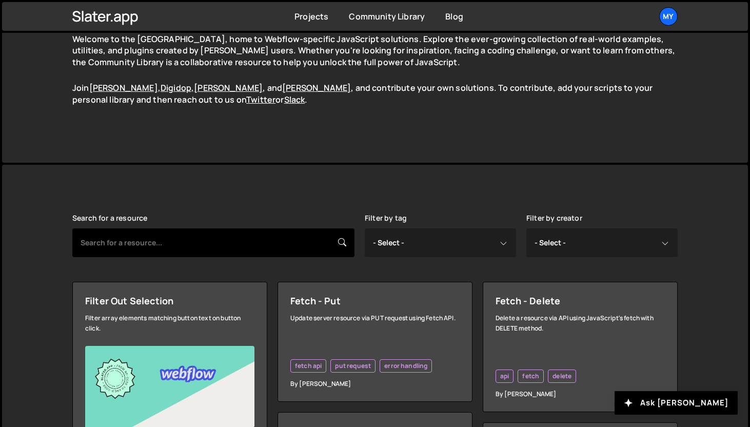
click at [191, 251] on input "text" at bounding box center [213, 242] width 282 height 29
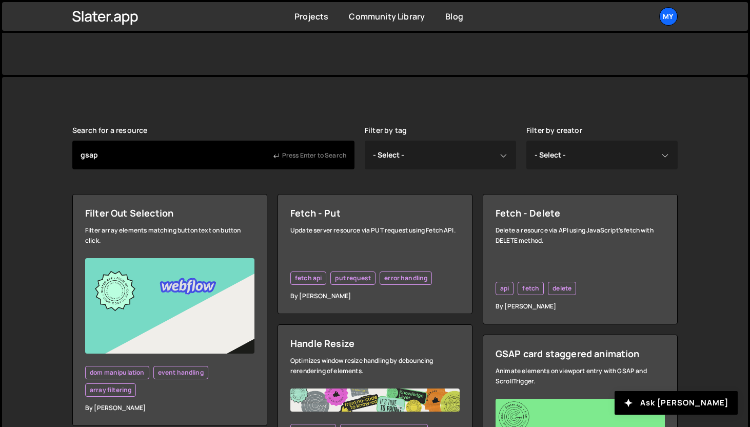
scroll to position [188, 0]
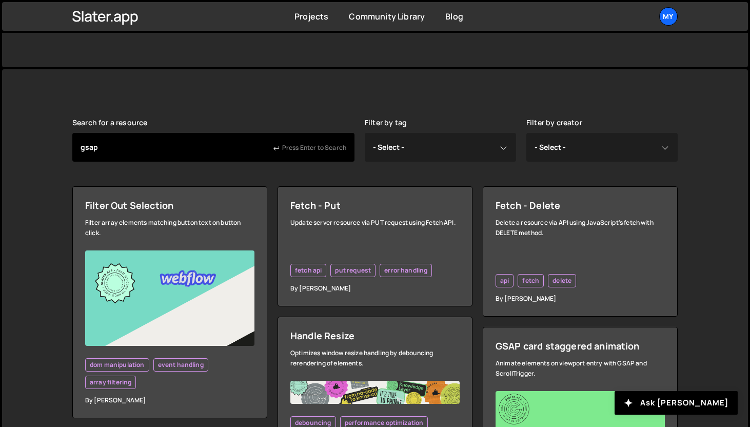
type input "gsap"
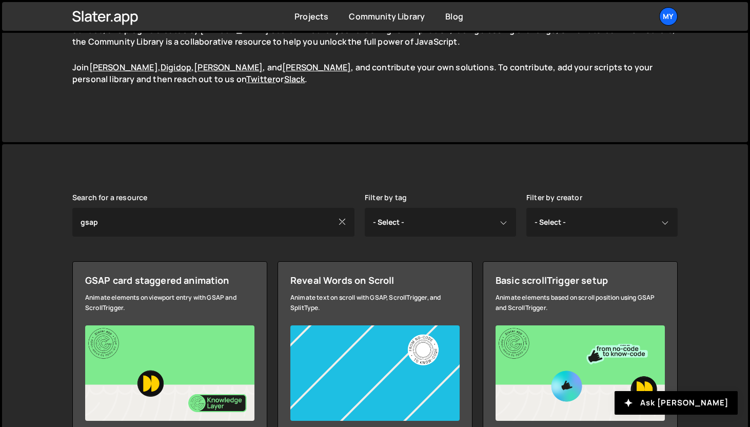
scroll to position [195, 0]
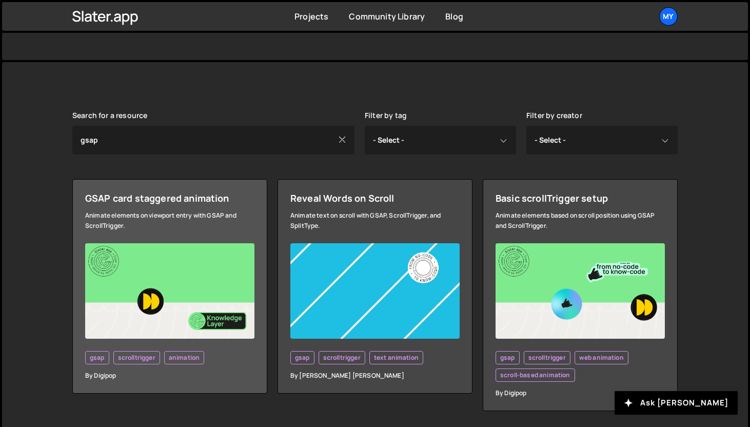
click at [176, 209] on link "GSAP card staggered animation Animate elements on viewport entry with GSAP and …" at bounding box center [169, 286] width 195 height 214
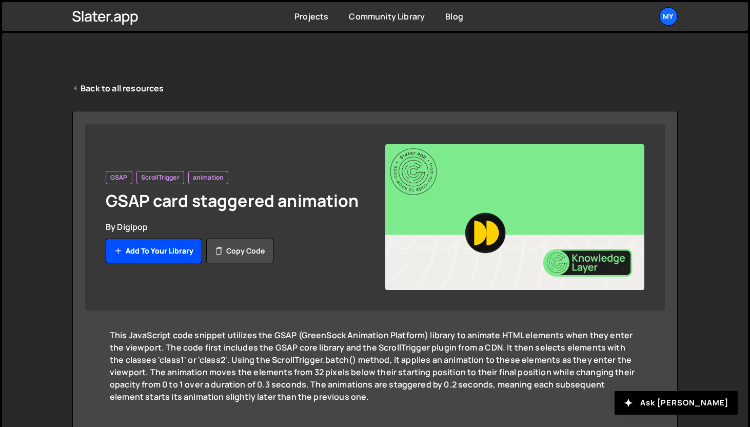
click at [129, 252] on button "Add to your library" at bounding box center [154, 250] width 96 height 25
click at [151, 249] on div "Added to your library Add to your library Copy code" at bounding box center [235, 250] width 259 height 25
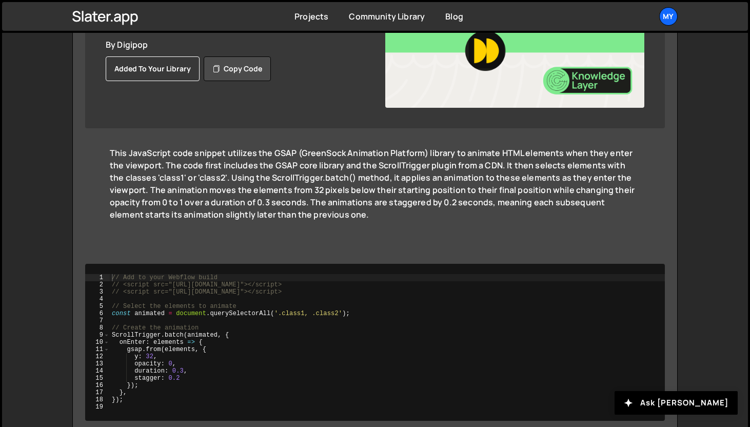
scroll to position [131, 0]
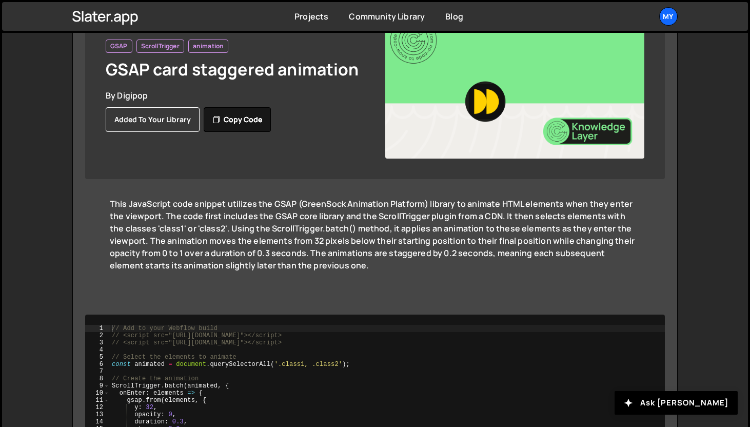
click at [249, 114] on button "Copy code" at bounding box center [237, 119] width 67 height 25
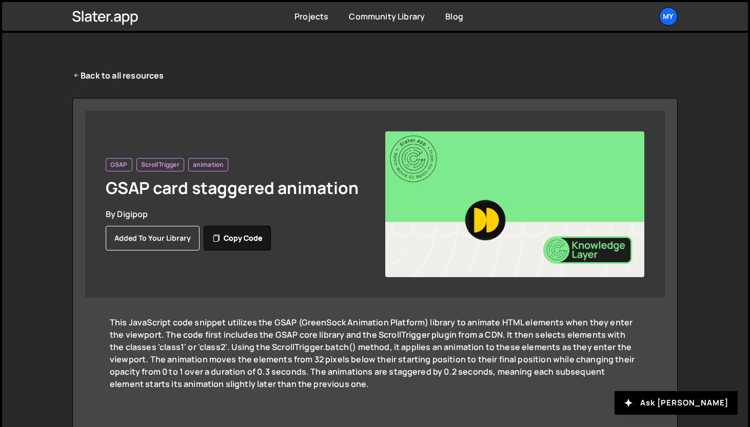
scroll to position [0, 0]
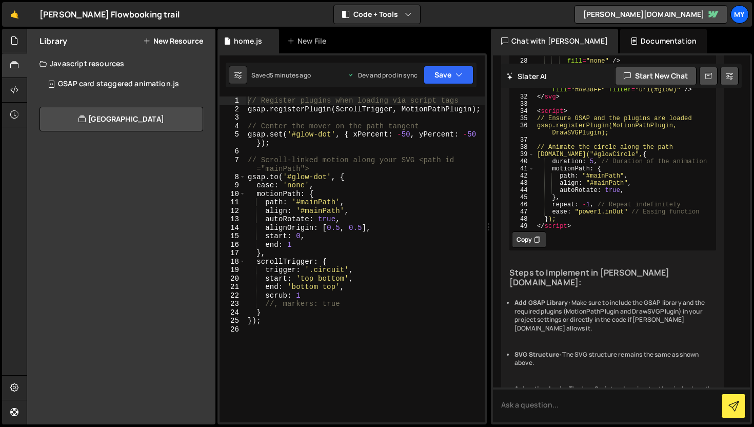
scroll to position [7930, 0]
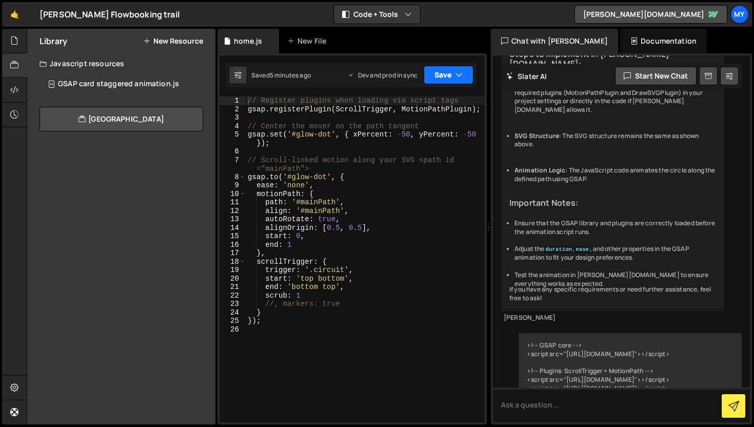
click at [459, 72] on icon "button" at bounding box center [458, 75] width 7 height 10
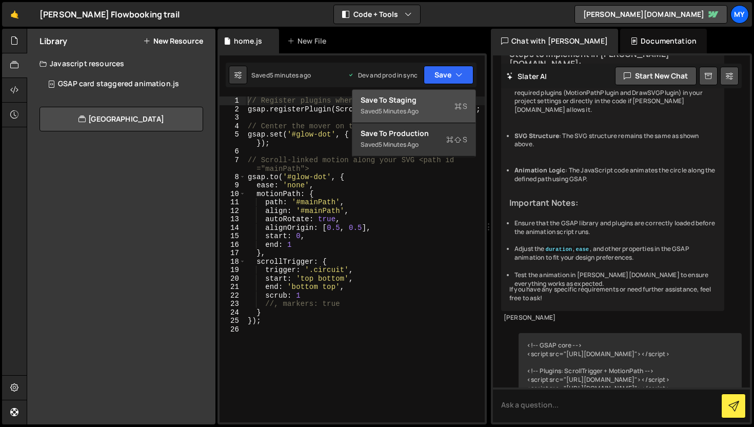
click at [424, 116] on div "Saved 5 minutes ago" at bounding box center [413, 111] width 107 height 12
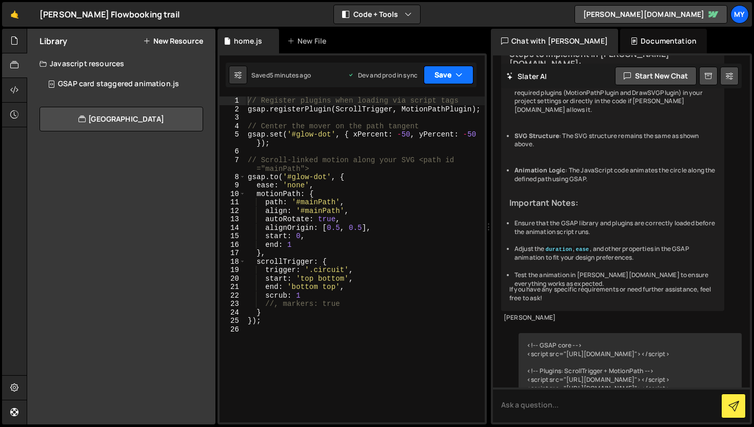
click at [453, 68] on button "Save" at bounding box center [448, 75] width 50 height 18
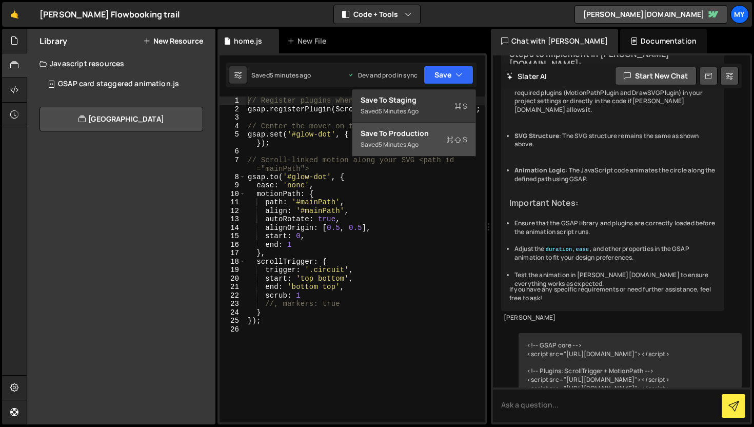
click at [439, 135] on div "Save to Production S" at bounding box center [413, 133] width 107 height 10
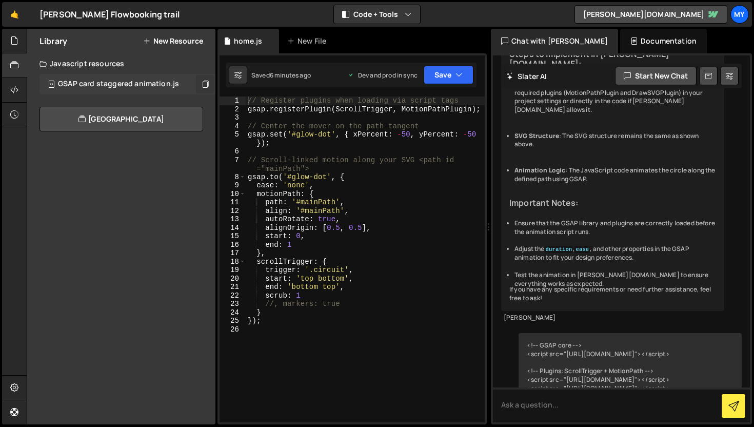
click at [202, 81] on icon at bounding box center [204, 84] width 7 height 10
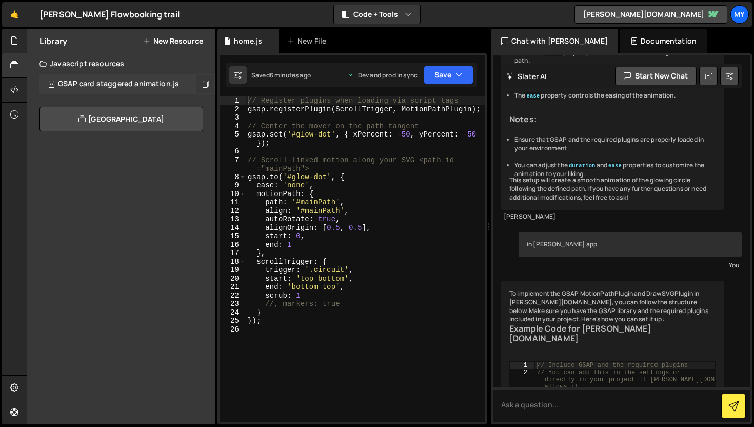
scroll to position [7053, 0]
click at [200, 83] on button at bounding box center [205, 84] width 18 height 18
click at [170, 85] on div "GSAP card staggered animation.js" at bounding box center [118, 83] width 121 height 9
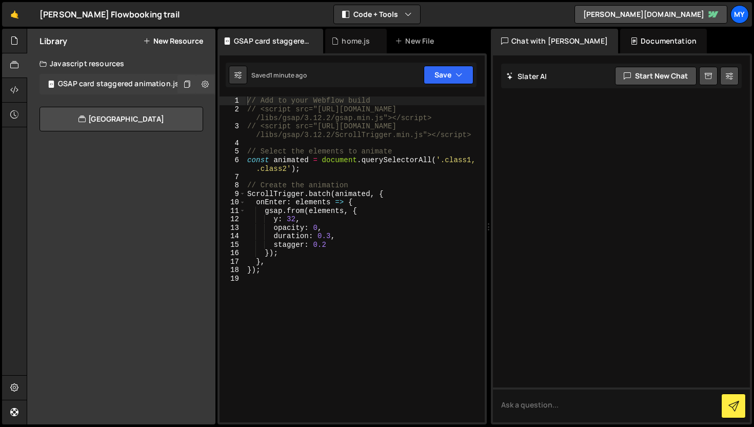
scroll to position [0, 0]
click at [294, 284] on div "// Add to your Webflow build // <script src="https://cdnjs.cloudflare.com/ajax …" at bounding box center [364, 267] width 239 height 342
type textarea "});"
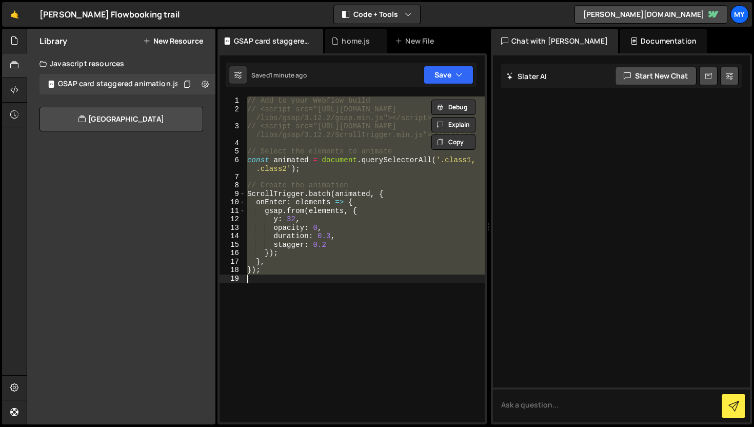
paste textarea
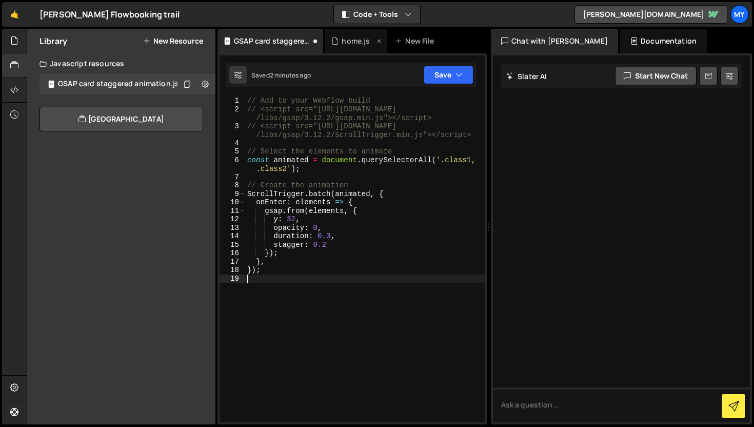
click at [349, 37] on div "home.js" at bounding box center [355, 41] width 28 height 10
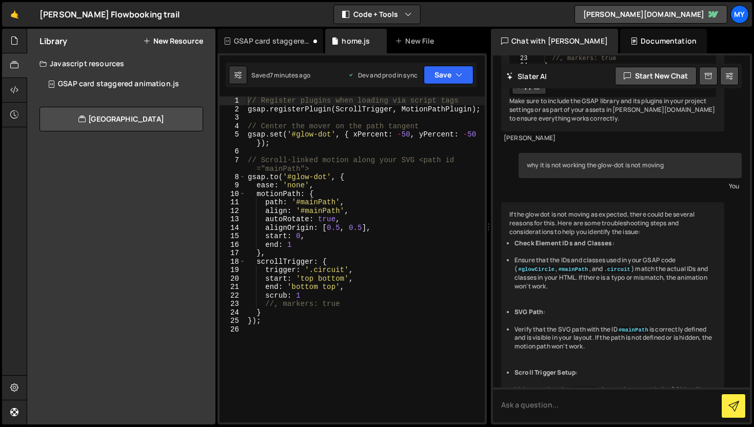
scroll to position [8847, 0]
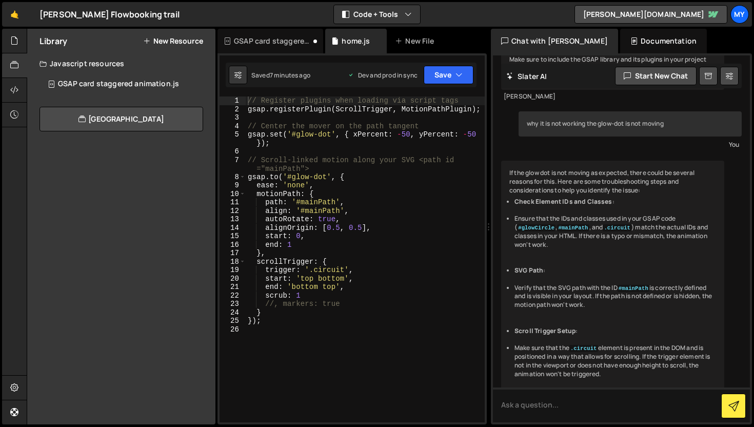
click at [538, 50] on icon at bounding box center [537, 44] width 6 height 10
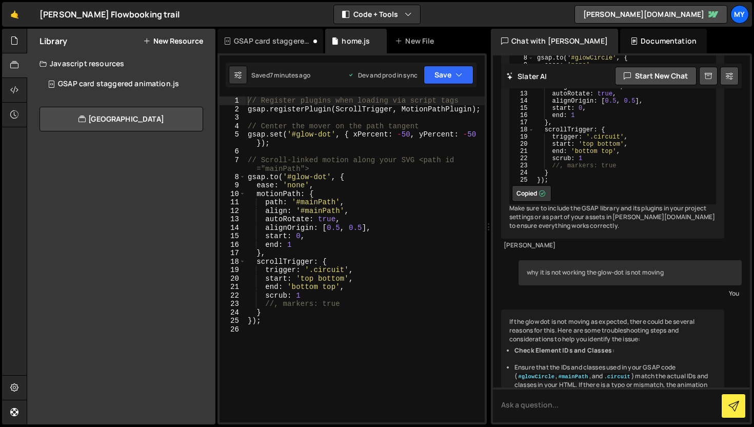
scroll to position [8696, 0]
click at [159, 83] on div "GSAP card staggered animation.js" at bounding box center [118, 83] width 121 height 9
click at [0, 0] on div "// Add to your Webflow build // <script src="https://cdnjs.cloudflare.com/ajax …" at bounding box center [0, 0] width 0 height 0
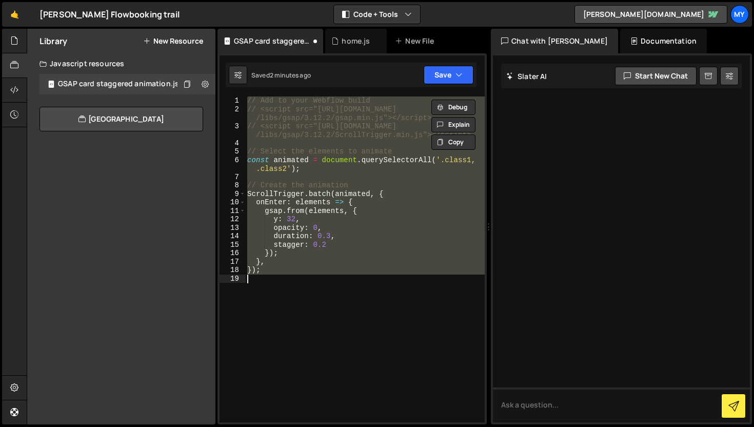
paste textarea
type textarea "});"
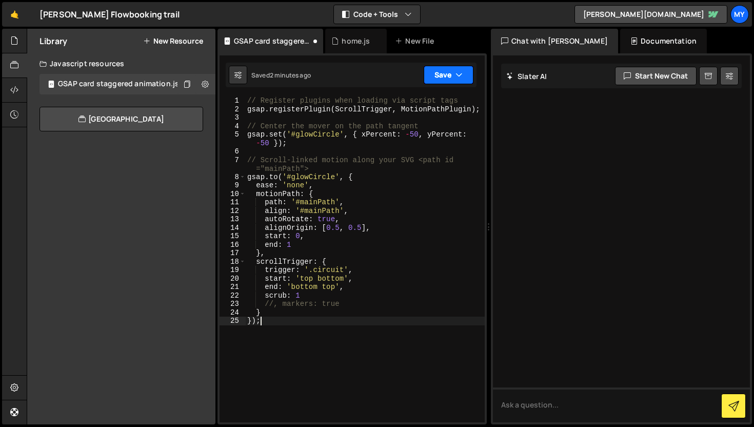
click at [449, 84] on button "Save" at bounding box center [448, 75] width 50 height 18
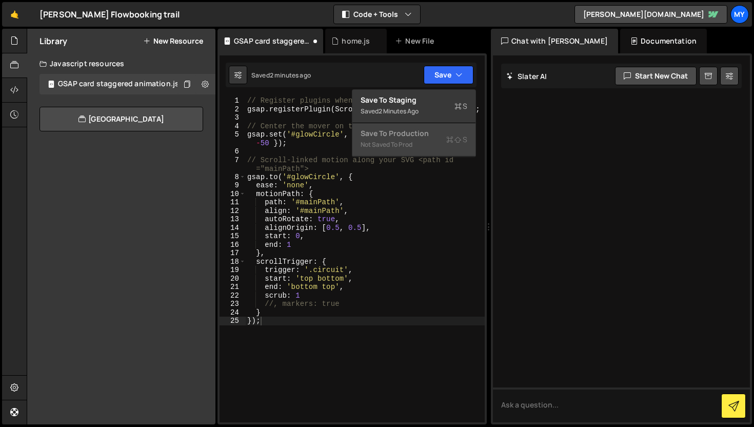
click at [442, 133] on div "Save to Production S" at bounding box center [413, 133] width 107 height 10
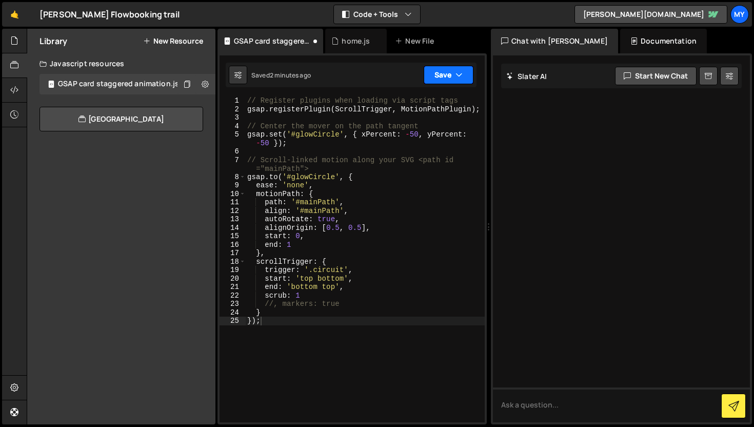
click at [457, 74] on icon "button" at bounding box center [458, 75] width 7 height 10
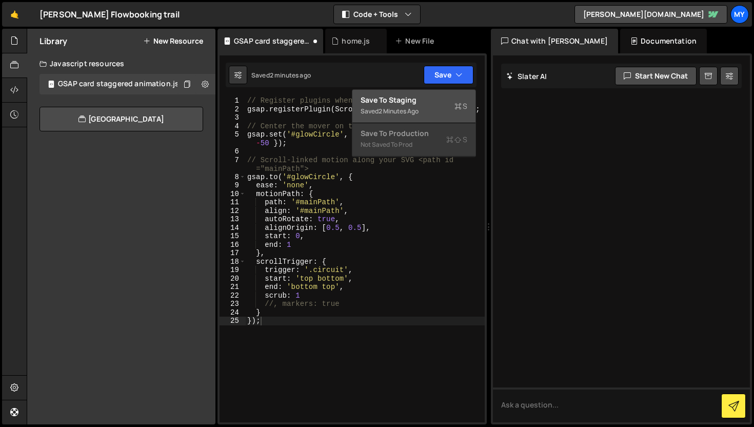
click at [424, 104] on div "Save to Staging S" at bounding box center [413, 100] width 107 height 10
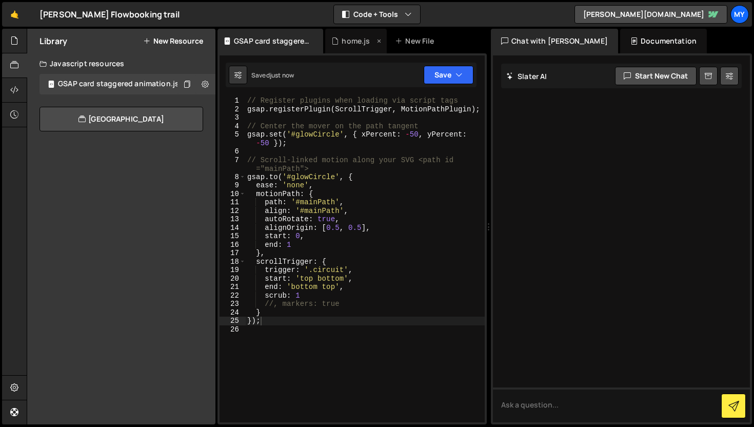
click at [334, 42] on icon at bounding box center [334, 41] width 7 height 10
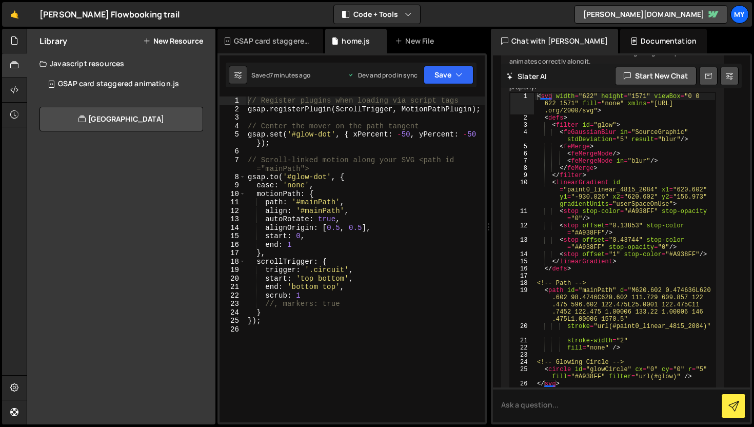
scroll to position [7008, 0]
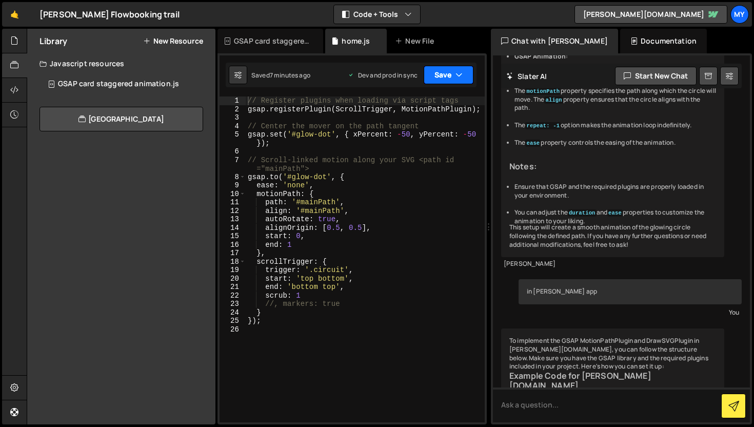
click at [446, 81] on button "Save" at bounding box center [448, 75] width 50 height 18
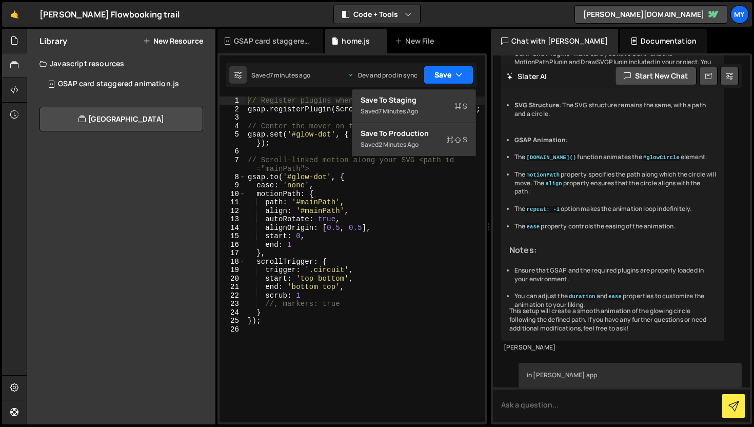
scroll to position [6820, 0]
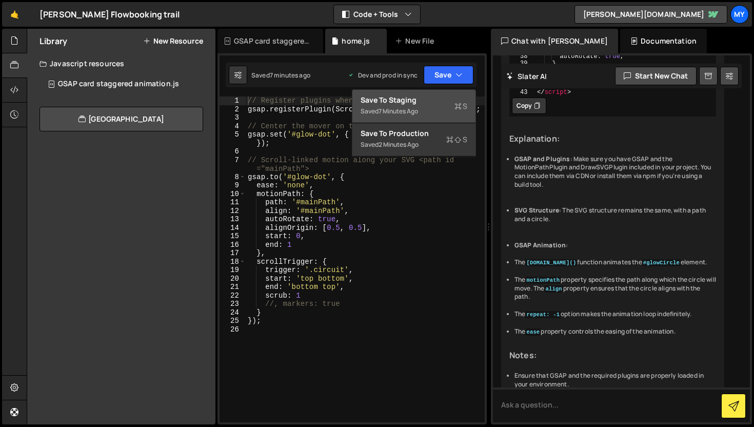
click at [408, 113] on div "7 minutes ago" at bounding box center [397, 111] width 39 height 9
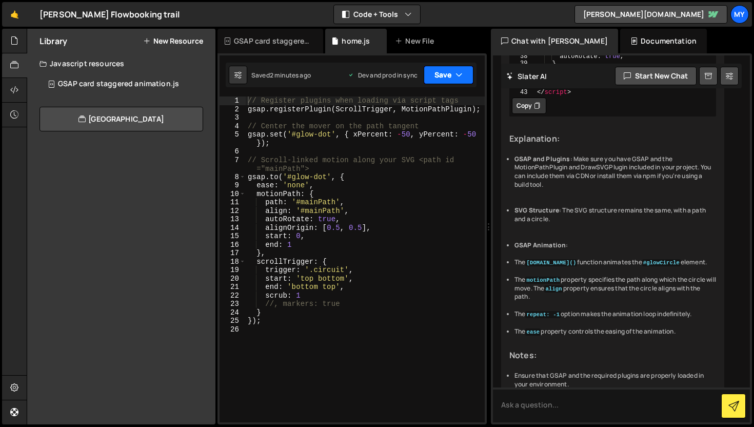
click at [456, 73] on icon "button" at bounding box center [458, 75] width 7 height 10
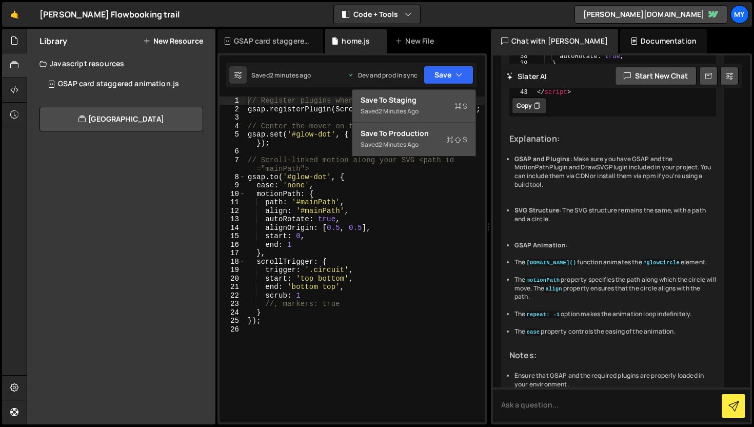
click at [422, 143] on div "Saved 2 minutes ago" at bounding box center [413, 144] width 107 height 12
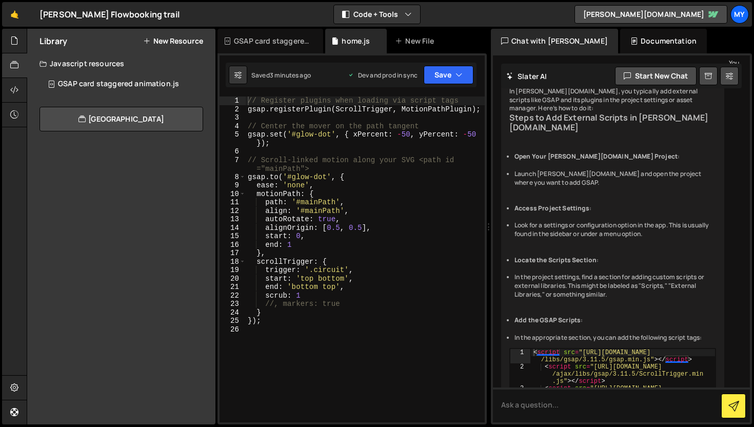
scroll to position [10599, 0]
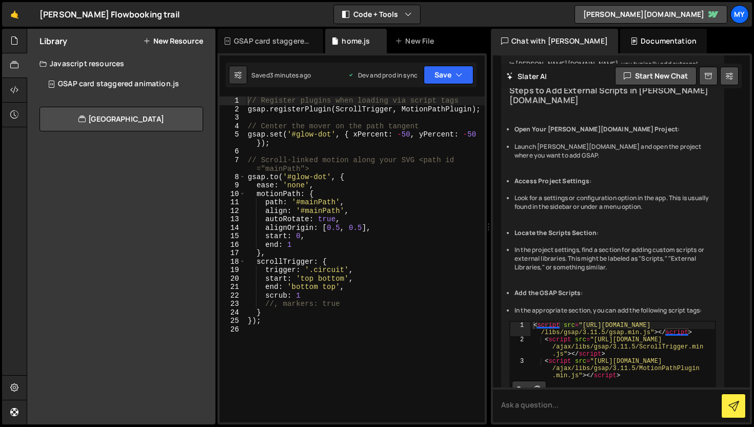
click at [111, 90] on div "GSAP card staggered animation.js 0" at bounding box center [127, 84] width 176 height 21
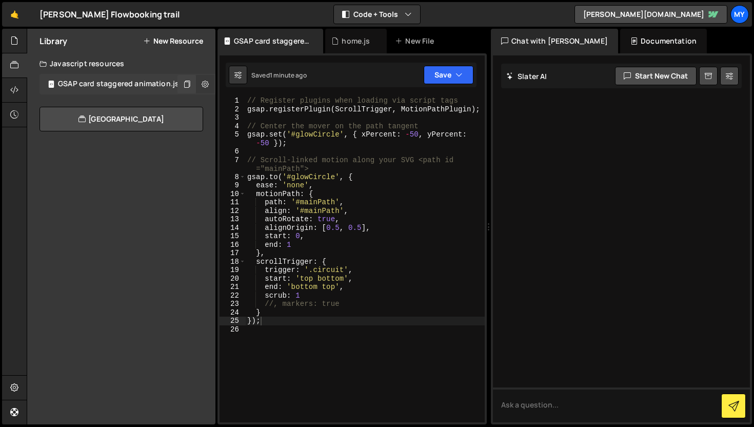
click at [206, 79] on icon at bounding box center [204, 84] width 7 height 10
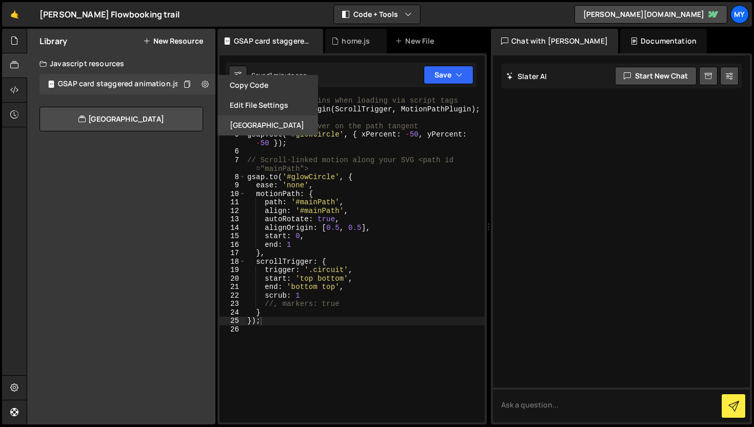
click at [234, 121] on button "[GEOGRAPHIC_DATA]" at bounding box center [267, 125] width 100 height 20
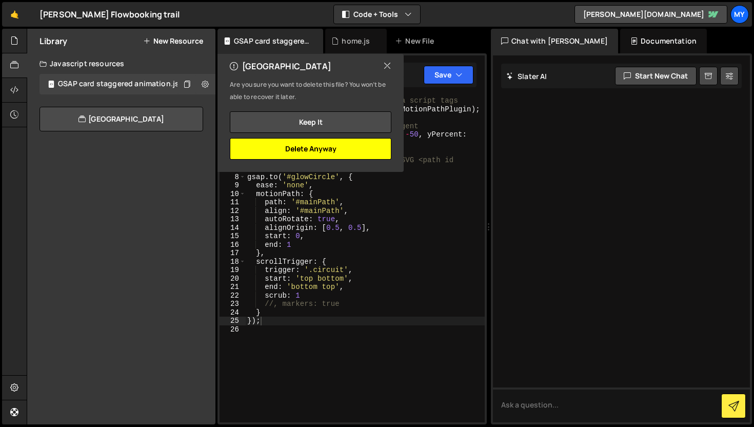
click at [324, 149] on button "Delete Anyway" at bounding box center [310, 149] width 161 height 22
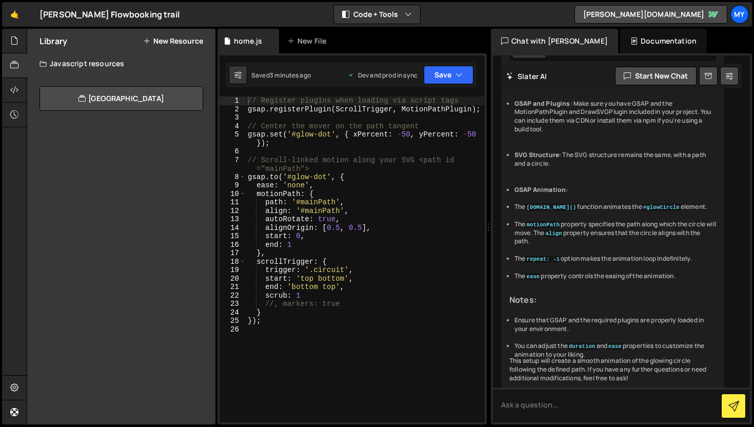
scroll to position [7008, 0]
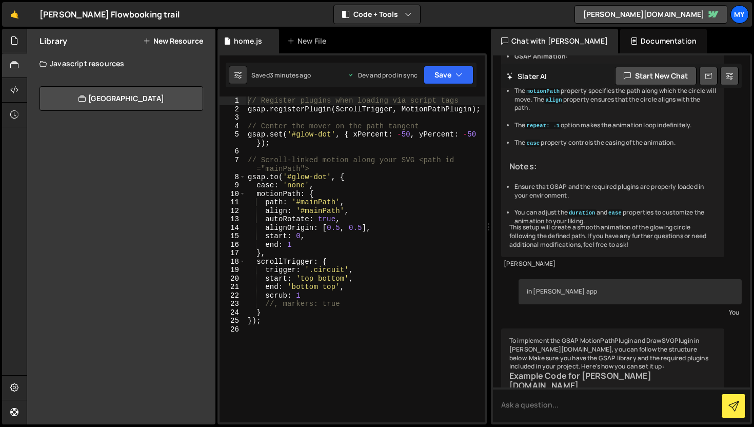
click at [179, 42] on button "New Resource" at bounding box center [173, 41] width 60 height 8
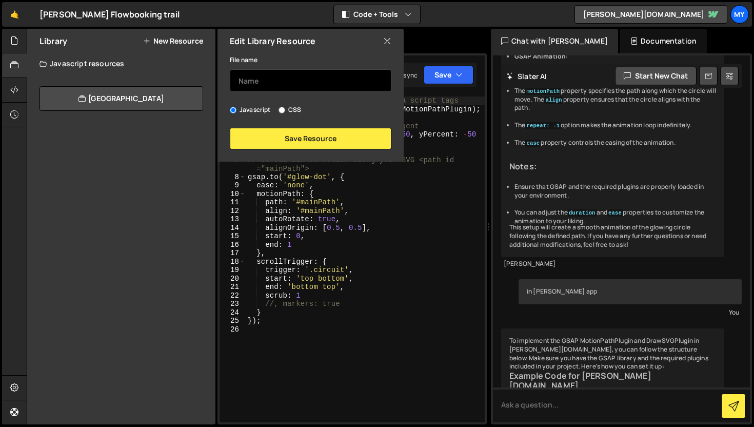
click at [280, 83] on input "text" at bounding box center [310, 80] width 161 height 23
type input "GSAP"
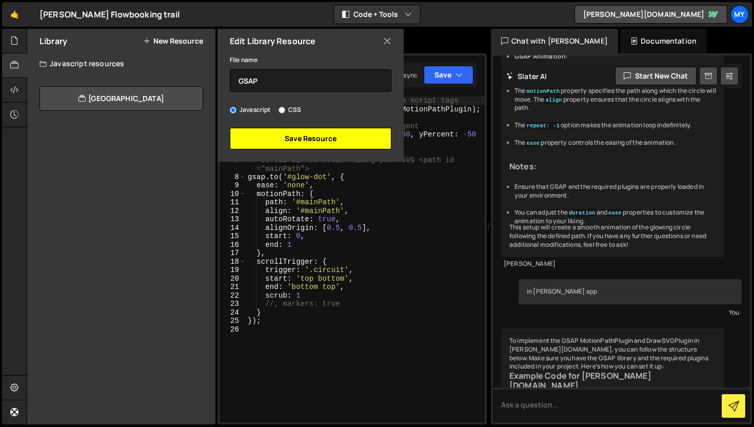
click at [288, 134] on button "Save Resource" at bounding box center [310, 139] width 161 height 22
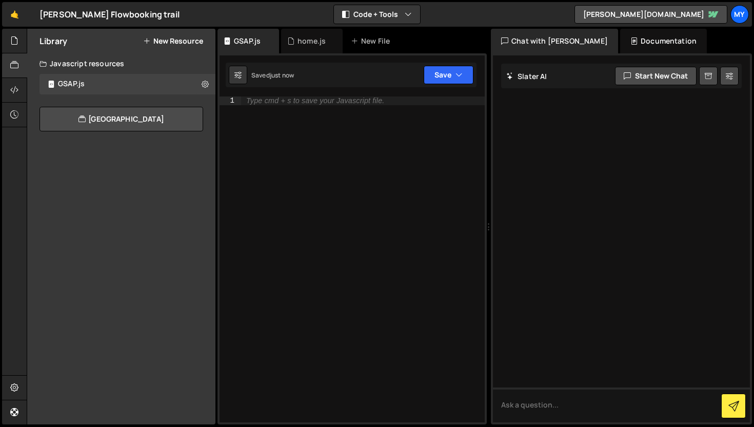
click at [270, 109] on div "Type cmd + s to save your Javascript file." at bounding box center [363, 267] width 244 height 342
paste textarea "<script src="[URL][DOMAIN_NAME]"></script>"
type textarea "<script src="[URL][DOMAIN_NAME]"></script>"
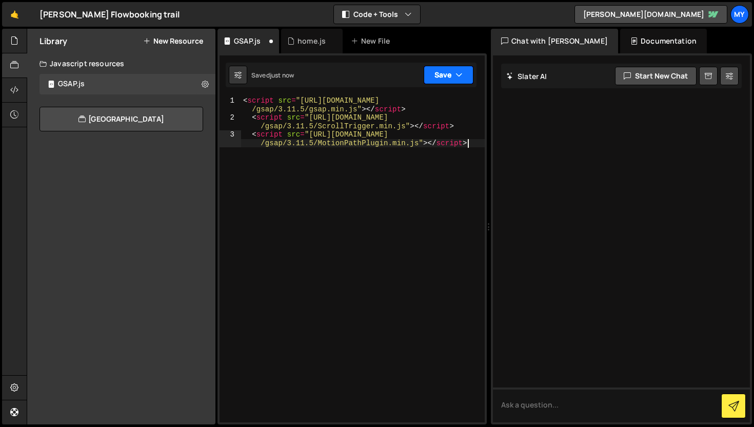
click at [435, 78] on button "Save" at bounding box center [448, 75] width 50 height 18
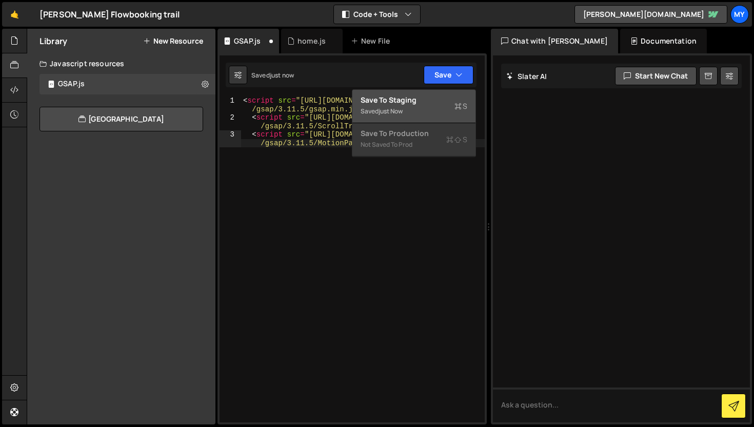
click at [418, 105] on div "Saved just now" at bounding box center [413, 111] width 107 height 12
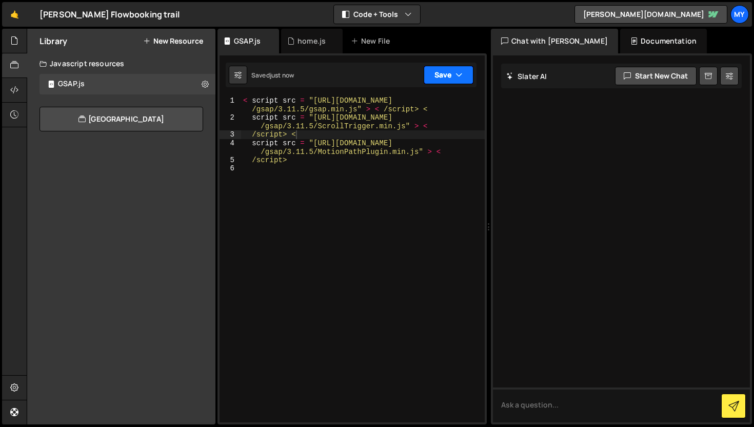
click at [445, 77] on button "Save" at bounding box center [448, 75] width 50 height 18
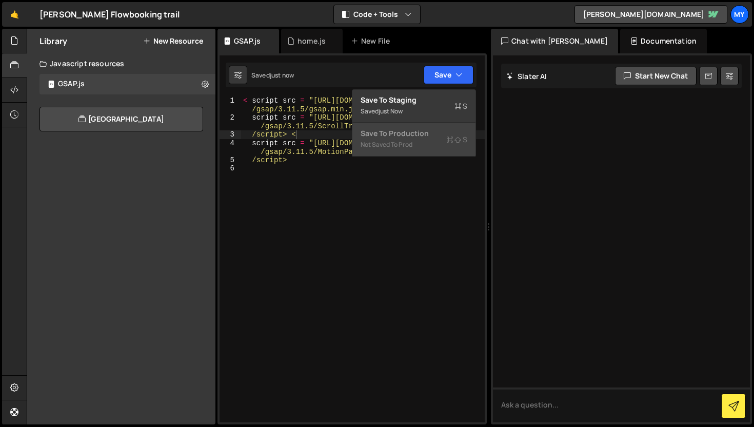
click at [428, 141] on div "Not saved to prod" at bounding box center [413, 144] width 107 height 12
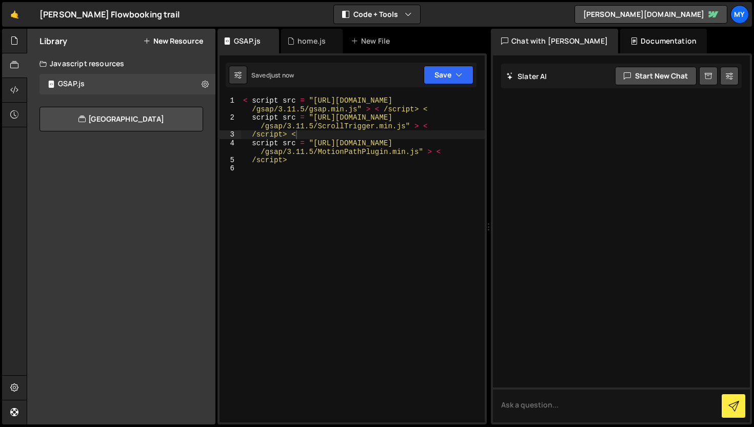
click at [288, 171] on div "< script src = "https://cdnjs.cloudflare.com/ajax/libs /gsap/3.11.5/gsap.min.js…" at bounding box center [363, 271] width 244 height 351
click at [510, 399] on textarea at bounding box center [621, 404] width 257 height 35
click at [296, 160] on div "< script src = "https://cdnjs.cloudflare.com/ajax/libs /gsap/3.11.5/gsap.min.js…" at bounding box center [363, 271] width 244 height 351
type textarea "/script>"
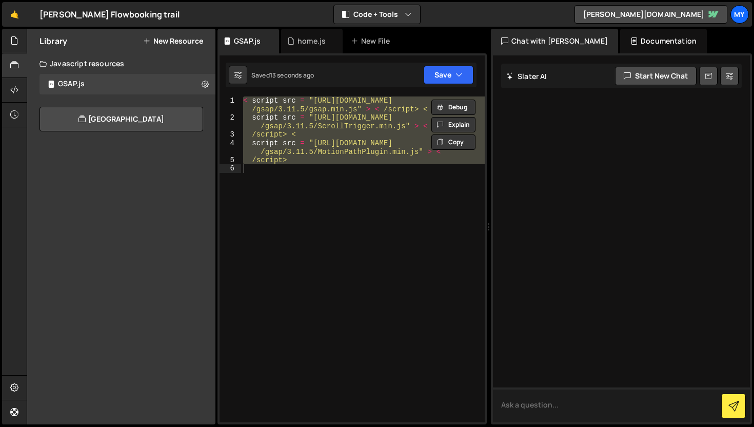
click at [512, 406] on textarea at bounding box center [621, 404] width 257 height 35
paste textarea "< script src = "https://cdnjs.cloudflare.com/ajax/libs/gsap/3.11.5/gsap.min.js"…"
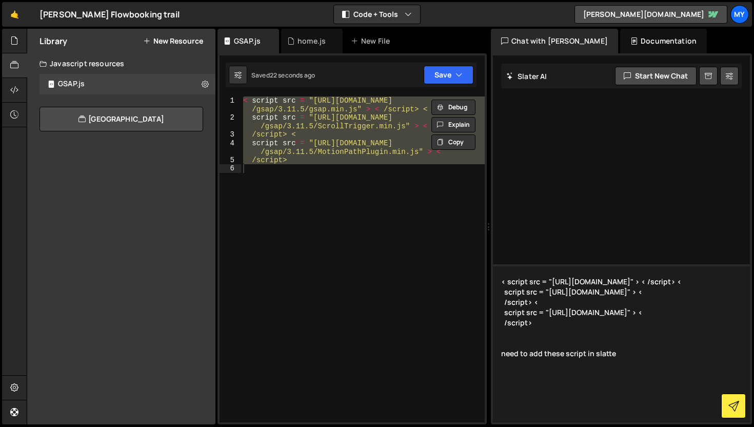
type textarea "< script src = "https://cdnjs.cloudflare.com/ajax/libs/gsap/3.11.5/gsap.min.js"…"
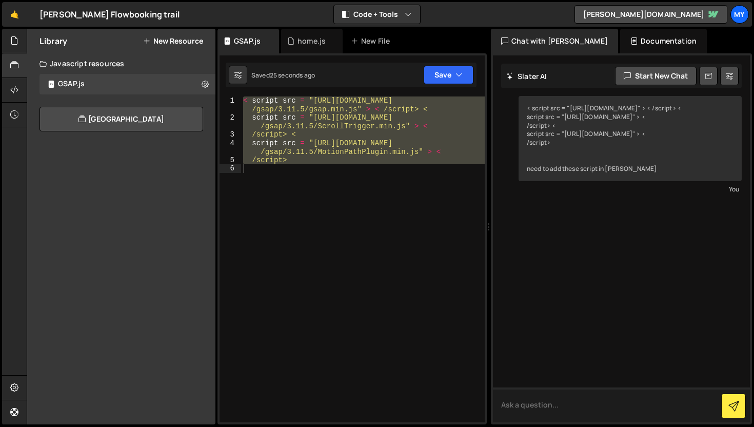
scroll to position [44, 0]
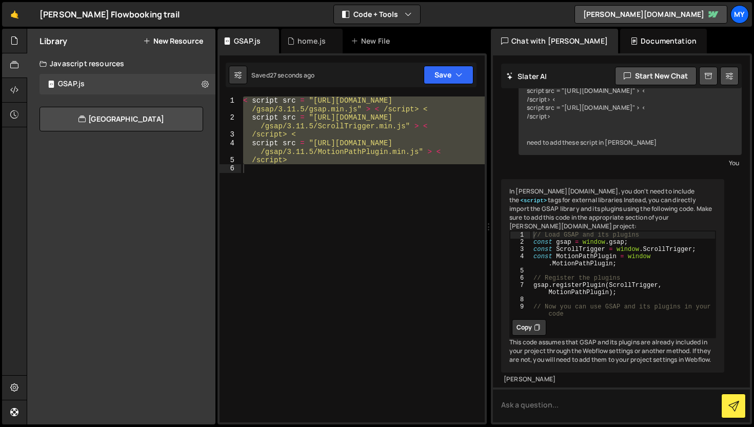
click at [536, 332] on icon at bounding box center [537, 327] width 6 height 10
click at [386, 247] on div "< script src = "https://cdnjs.cloudflare.com/ajax/libs /gsap/3.11.5/gsap.min.js…" at bounding box center [363, 259] width 244 height 326
paste textarea "// Now you can use GSAP and its plugins in your code"
type textarea "// Now you can use GSAP and its plugins in your code"
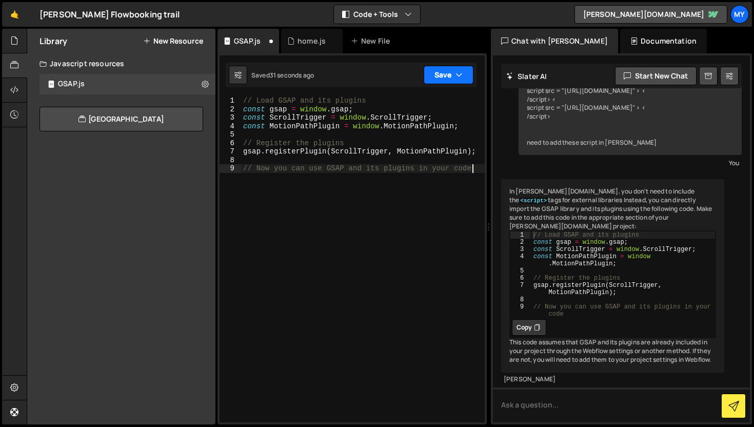
click at [459, 66] on button "Save" at bounding box center [448, 75] width 50 height 18
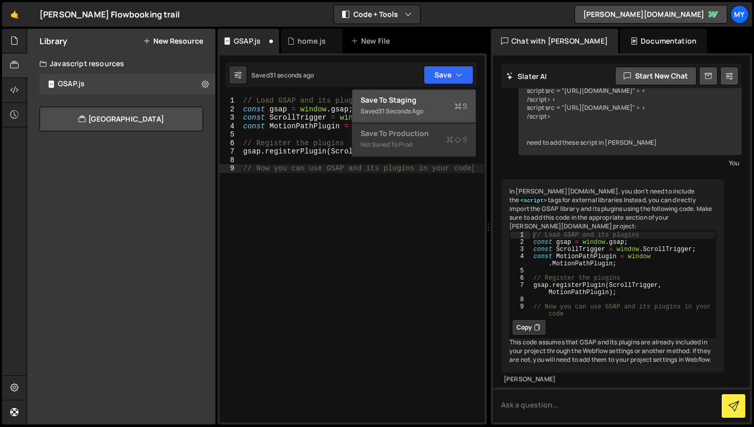
click at [445, 104] on div "Save to Staging S" at bounding box center [413, 100] width 107 height 10
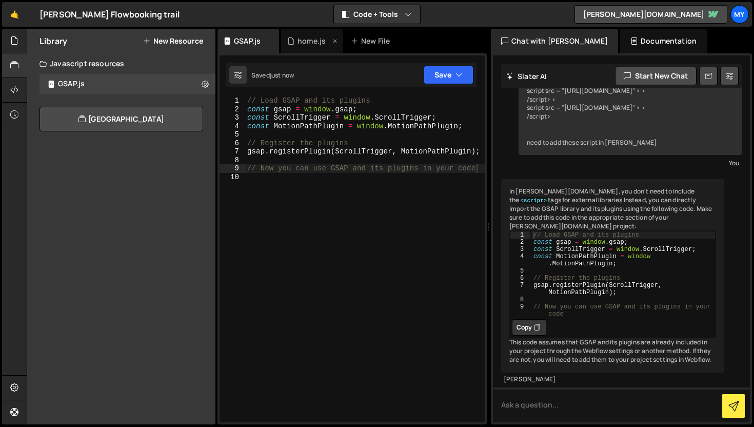
click at [321, 38] on div "home.js" at bounding box center [311, 41] width 28 height 10
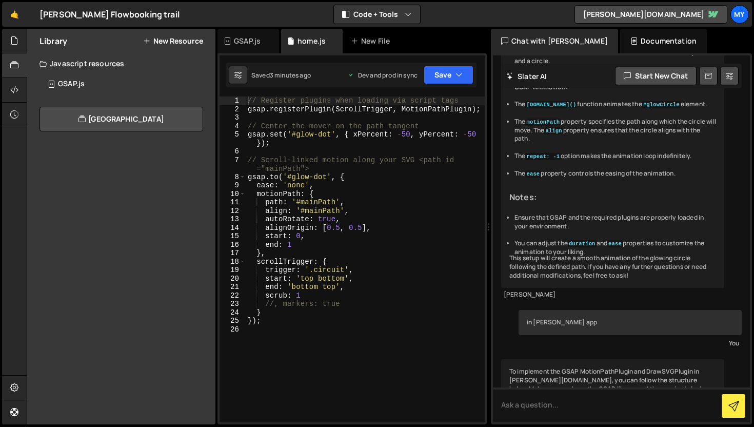
scroll to position [7008, 0]
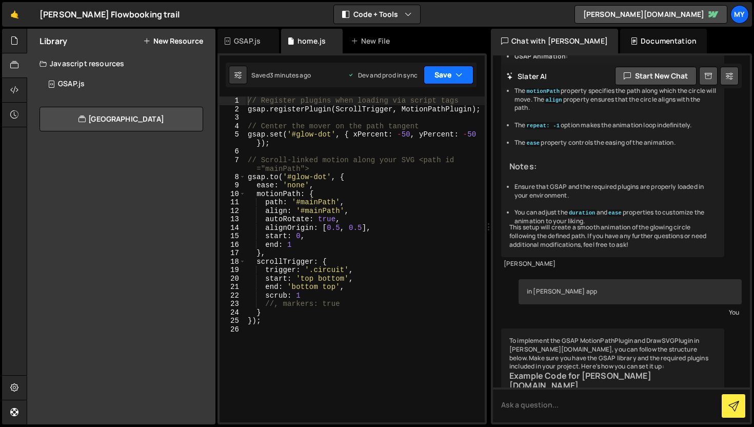
click at [441, 76] on button "Save" at bounding box center [448, 75] width 50 height 18
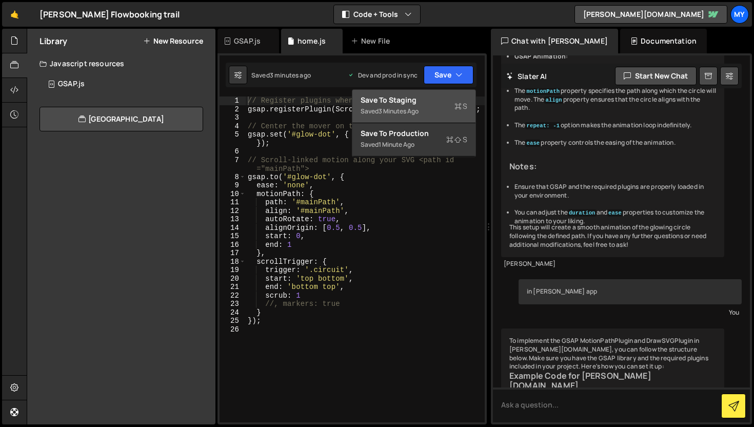
click at [427, 95] on div "Save to Staging S" at bounding box center [413, 100] width 107 height 10
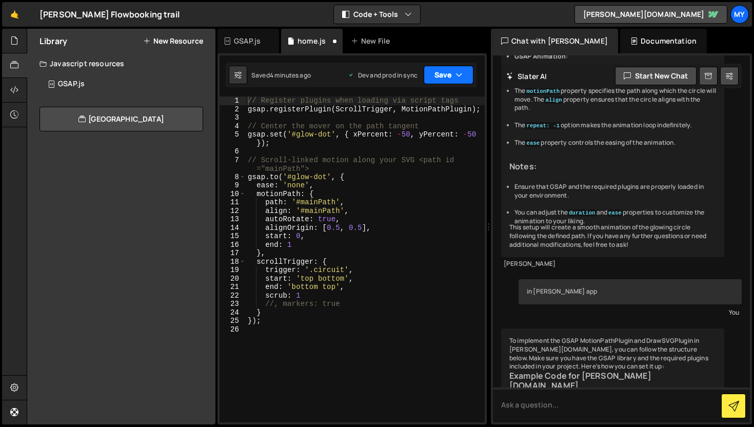
click at [443, 82] on button "Save" at bounding box center [448, 75] width 50 height 18
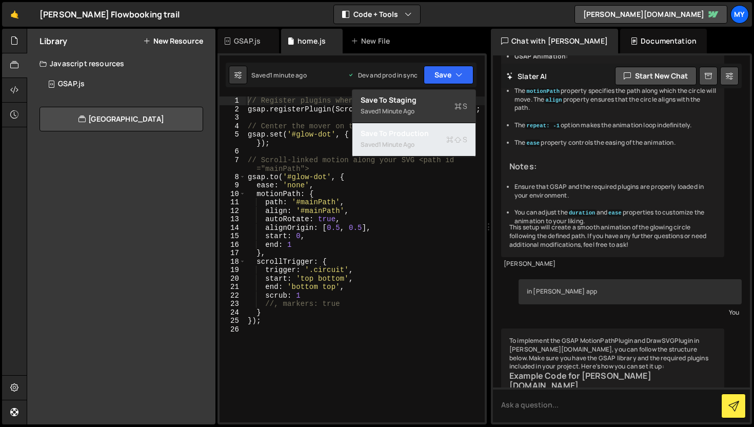
click at [428, 150] on div "Saved 1 minute ago" at bounding box center [413, 144] width 107 height 12
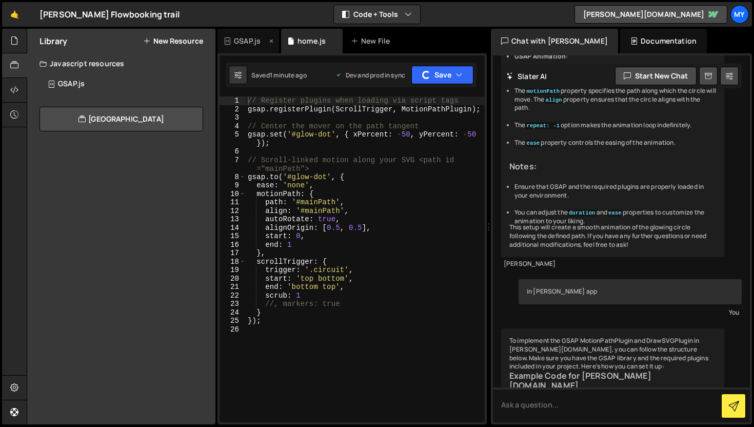
click at [245, 41] on div "GSAP.js" at bounding box center [247, 41] width 27 height 10
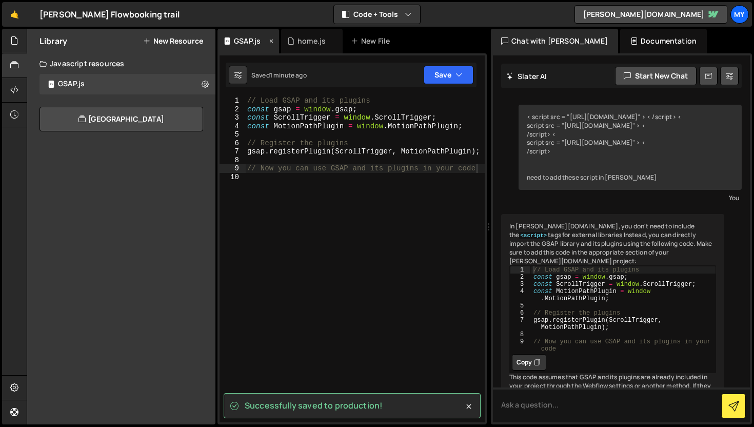
scroll to position [105, 0]
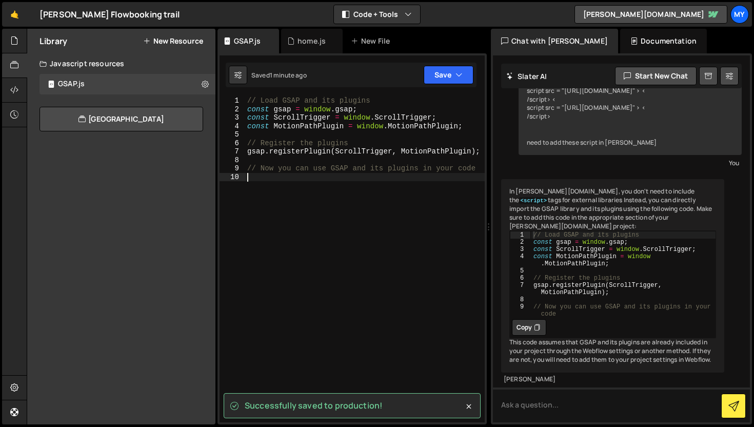
click at [277, 210] on div "// Load GSAP and its plugins const gsap = window . gsap ; const ScrollTrigger =…" at bounding box center [364, 267] width 239 height 342
type textarea "// Now you can use GSAP and its plugins in your code"
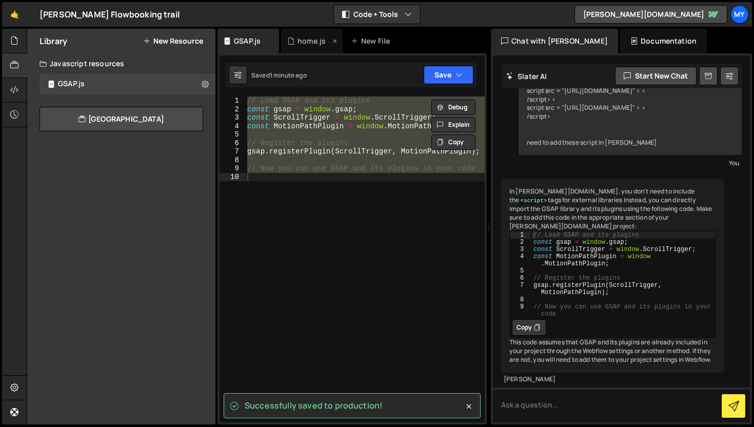
click at [297, 47] on div "home.js" at bounding box center [312, 41] width 62 height 25
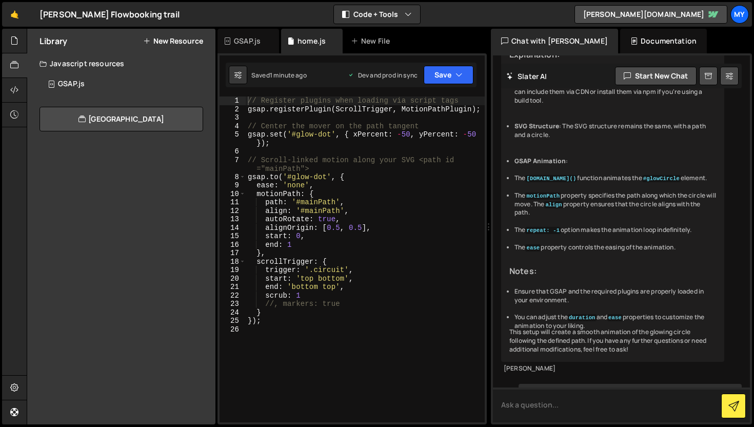
scroll to position [7008, 0]
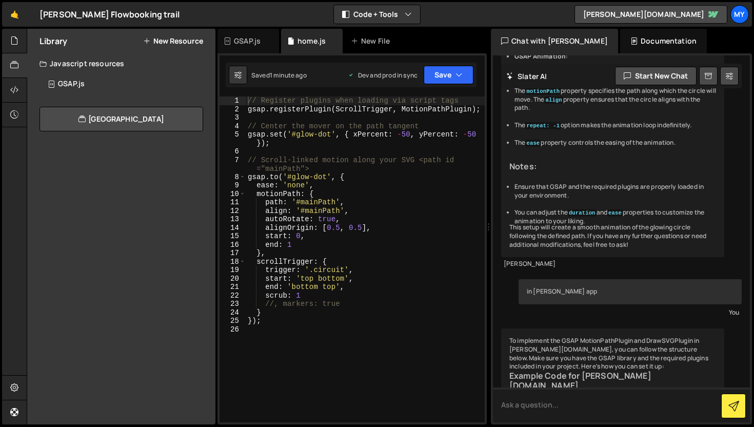
click at [563, 399] on textarea at bounding box center [621, 404] width 257 height 35
paste textarea "// Load GSAP and its plugins const gsap = window.gsap; const ScrollTrigger = wi…"
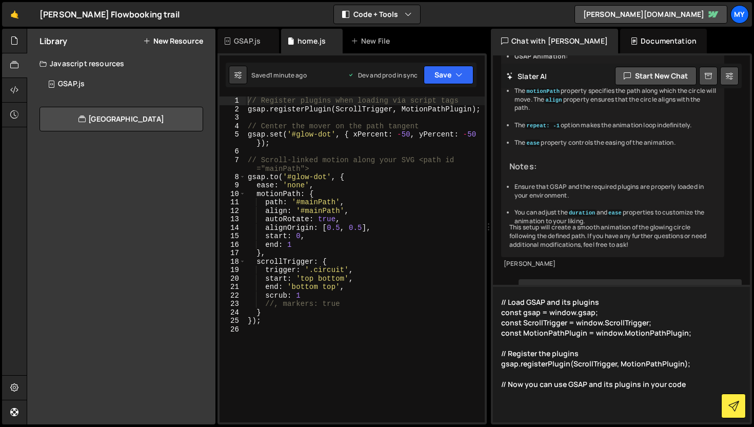
type textarea "// Load GSAP and its plugins const gsap = window.gsap; const ScrollTrigger = wi…"
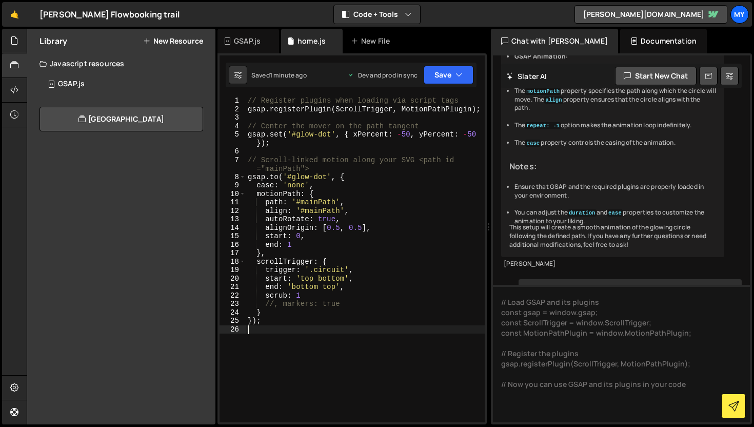
click at [332, 337] on div "// Register plugins when loading via script tags gsap . registerPlugin ( Scroll…" at bounding box center [365, 267] width 239 height 342
type textarea "});"
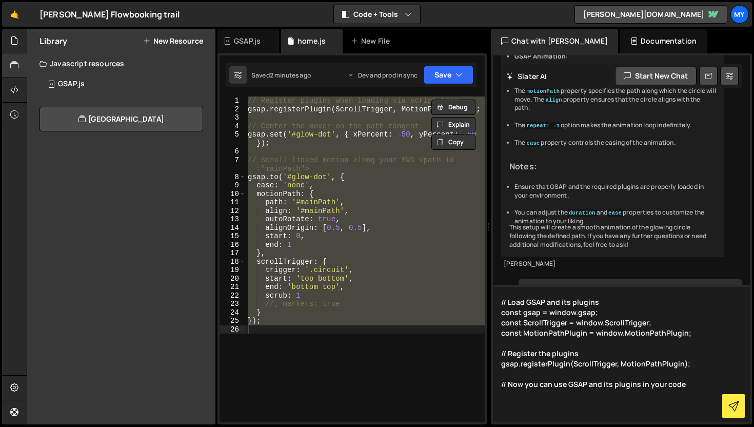
click at [528, 402] on textarea "// Load GSAP and its plugins const gsap = window.gsap; const ScrollTrigger = wi…" at bounding box center [621, 353] width 257 height 137
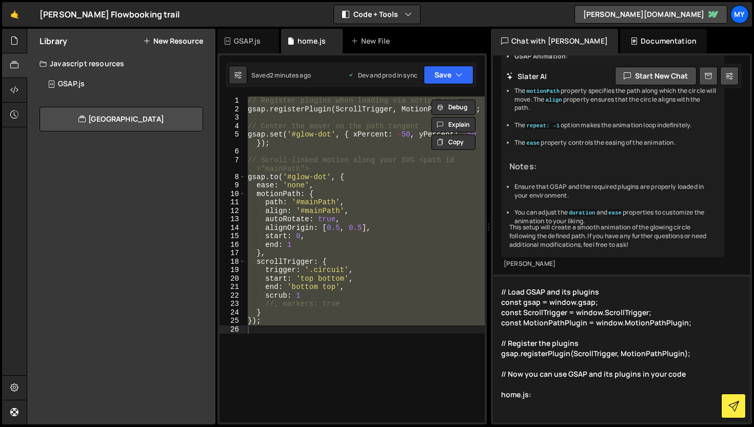
paste textarea "// Register plugins when loading via script tags gsap.registerPlugin(ScrollTrig…"
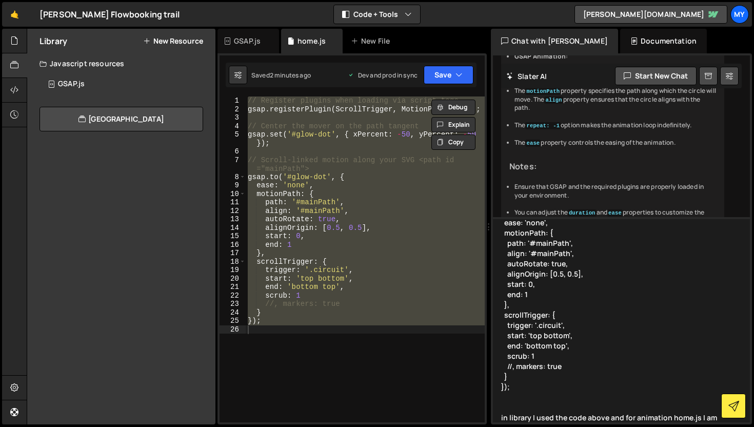
scroll to position [217, 0]
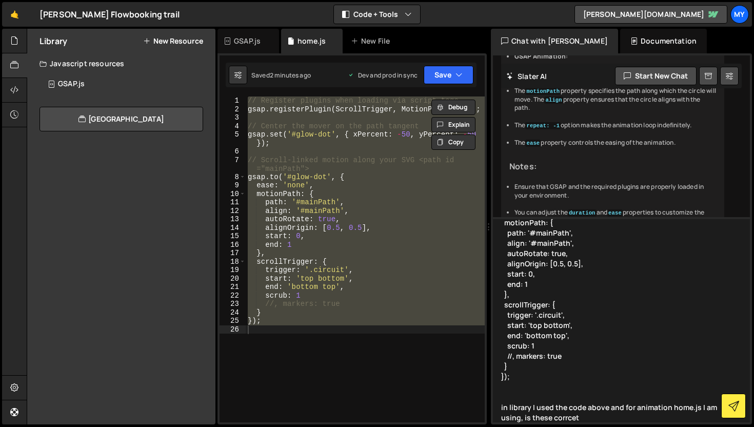
type textarea "// Load GSAP and its plugins const gsap = window.gsap; const ScrollTrigger = wi…"
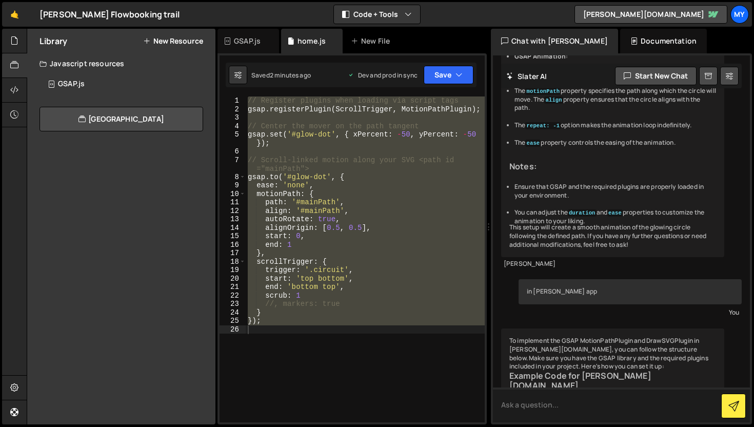
scroll to position [0, 0]
click at [336, 352] on div "// Register plugins when loading via script tags gsap . registerPlugin ( Scroll…" at bounding box center [365, 259] width 239 height 326
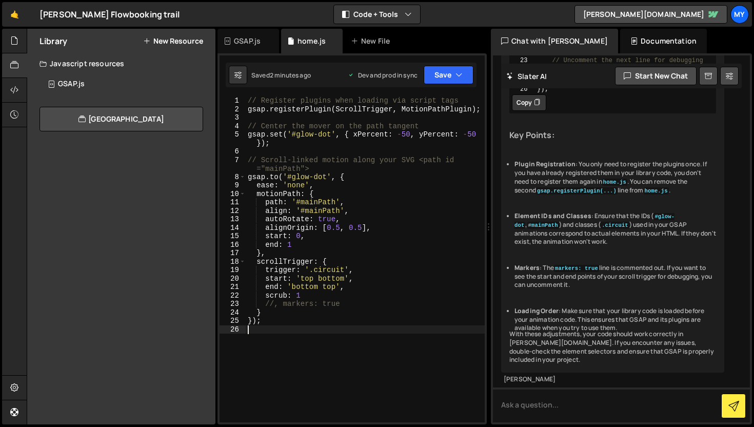
scroll to position [12387, 0]
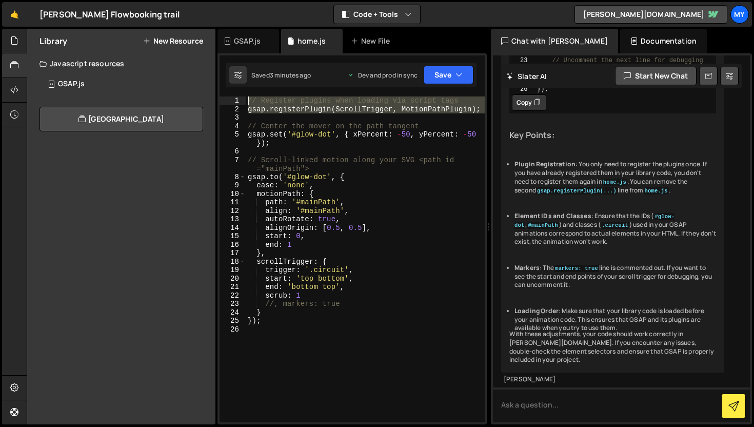
drag, startPoint x: 252, startPoint y: 116, endPoint x: 245, endPoint y: 101, distance: 16.8
click at [245, 101] on div "1 2 3 4 5 6 7 8 9 10 11 12 13 14 15 16 17 18 19 20 21 22 23 24 25 26 // Registe…" at bounding box center [351, 259] width 265 height 326
type textarea "// Register plugins when loading via script tags gsap.registerPlugin(ScrollTrig…"
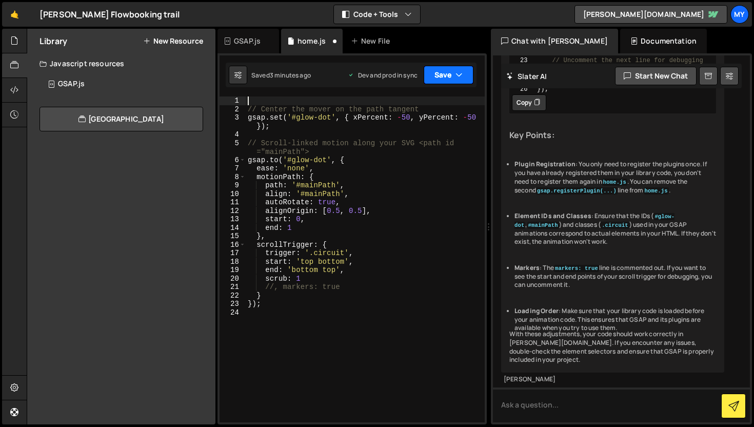
click at [443, 74] on button "Save" at bounding box center [448, 75] width 50 height 18
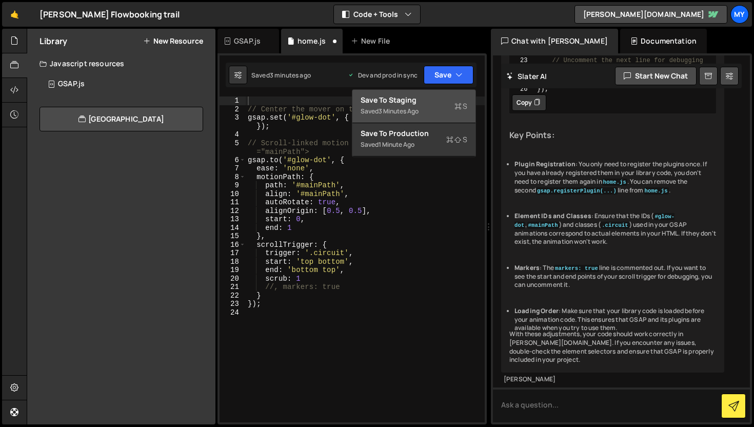
click at [448, 121] on button "Save to Staging S Saved 3 minutes ago" at bounding box center [413, 106] width 123 height 33
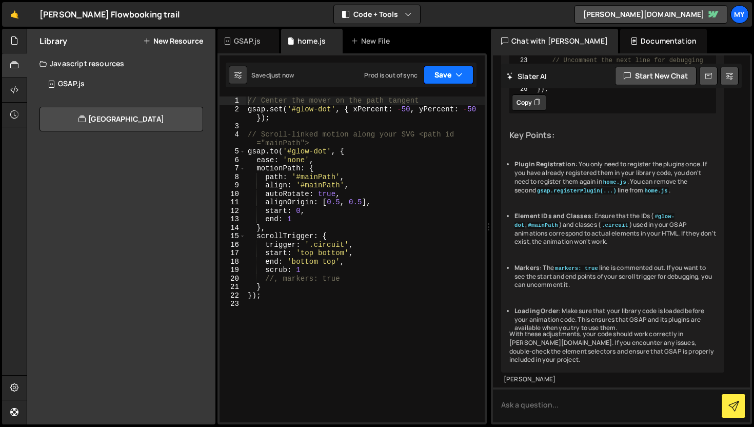
click at [454, 81] on button "Save" at bounding box center [448, 75] width 50 height 18
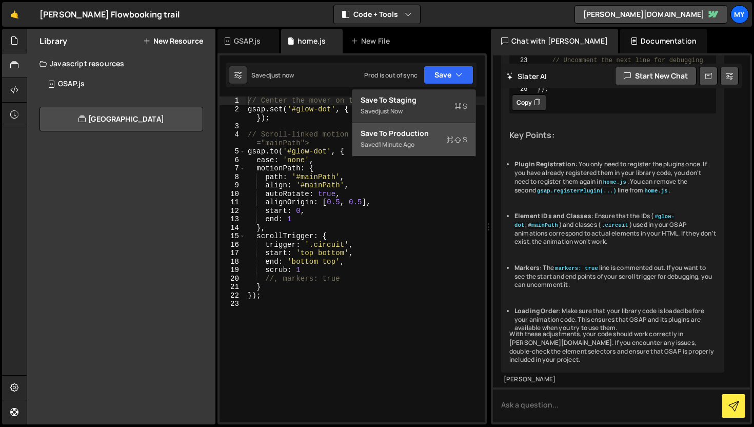
click at [429, 147] on div "Saved 1 minute ago" at bounding box center [413, 144] width 107 height 12
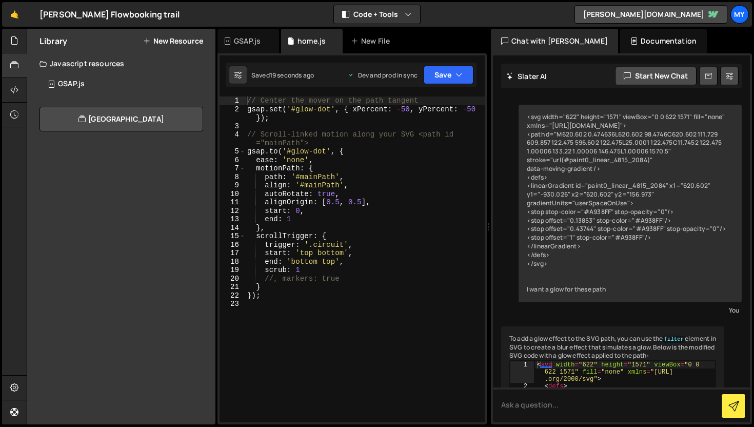
scroll to position [12190, 0]
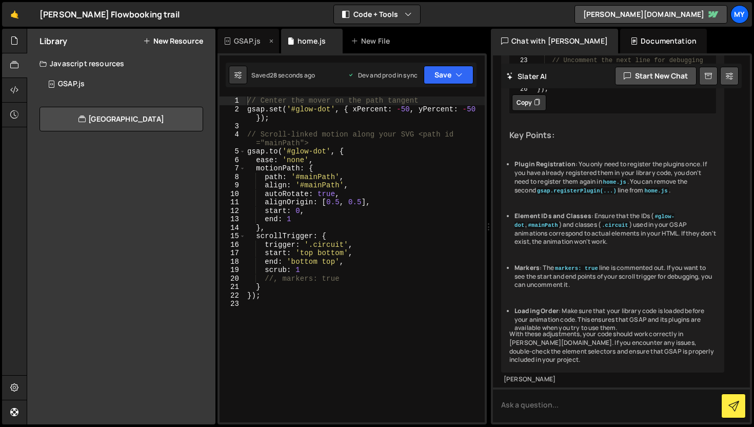
click at [254, 39] on div "GSAP.js" at bounding box center [247, 41] width 27 height 10
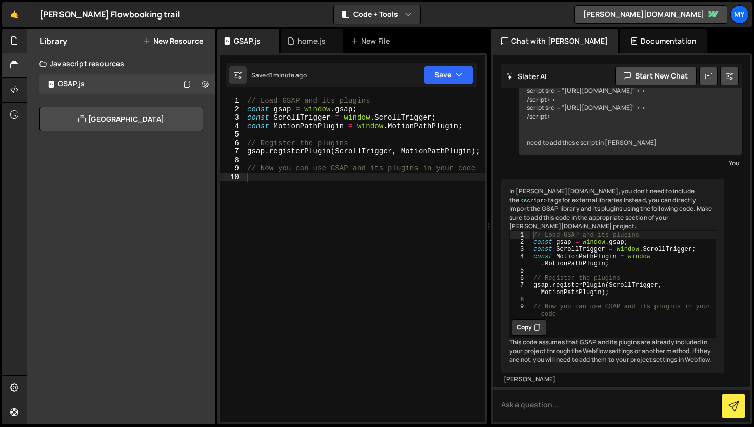
scroll to position [105, 0]
click at [265, 199] on div "// Load GSAP and its plugins const gsap = window . gsap ; const ScrollTrigger =…" at bounding box center [364, 267] width 239 height 342
type textarea "// Now you can use GSAP and its plugins in your code"
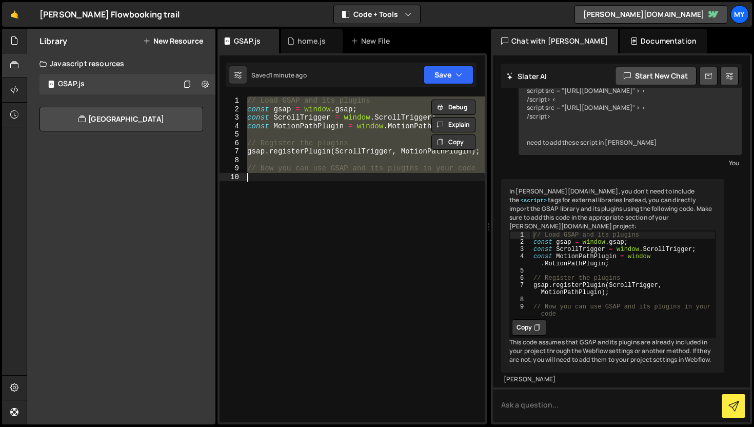
click at [265, 199] on div "// Load GSAP and its plugins const gsap = window . gsap ; const ScrollTrigger =…" at bounding box center [364, 259] width 239 height 326
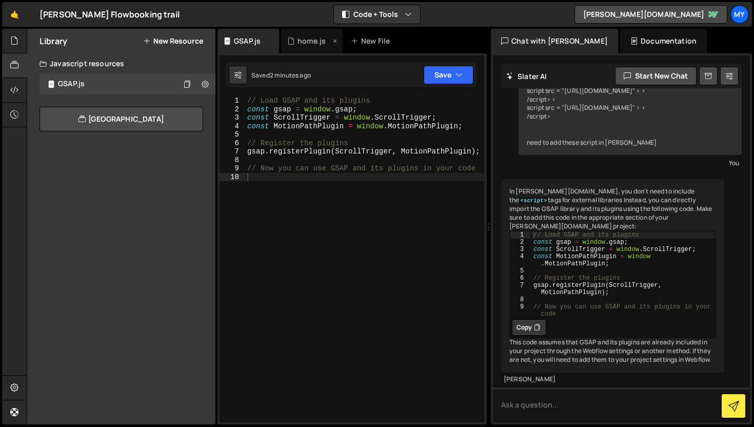
click at [315, 42] on div "home.js" at bounding box center [311, 41] width 28 height 10
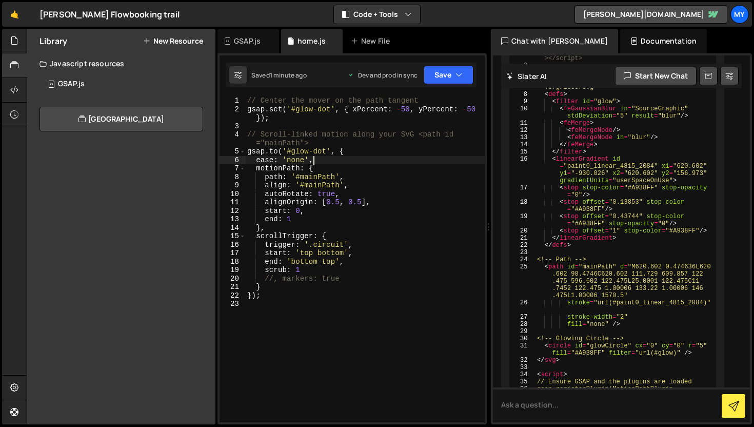
click at [385, 156] on div "// Center the mover on the path tangent gsap . set ( '#glow-dot' , { xPercent :…" at bounding box center [364, 267] width 239 height 342
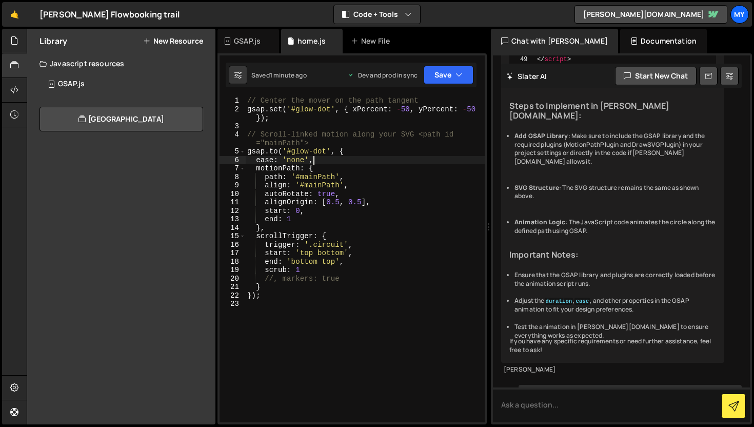
type textarea "});"
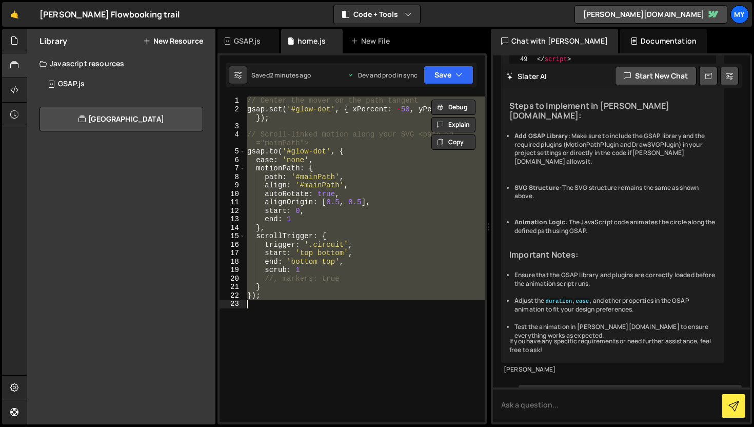
click at [298, 327] on div "// Center the mover on the path tangent gsap . set ( '#glow-dot' , { xPercent :…" at bounding box center [364, 259] width 239 height 326
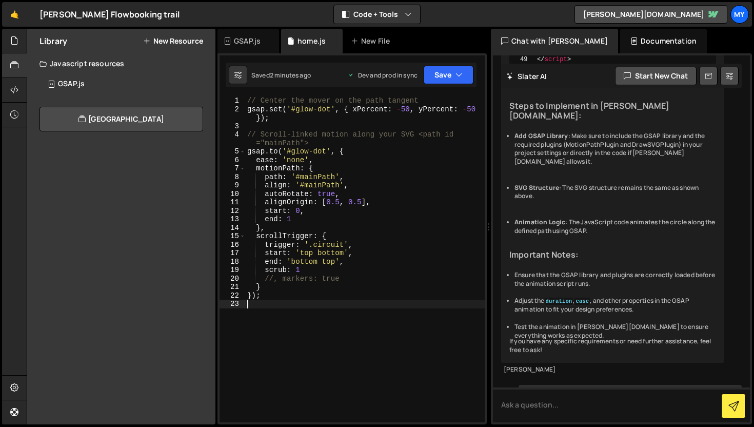
click at [247, 101] on div "// Center the mover on the path tangent gsap . set ( '#glow-dot' , { xPercent :…" at bounding box center [364, 267] width 239 height 342
type textarea "// Center the mover on the path tangent"
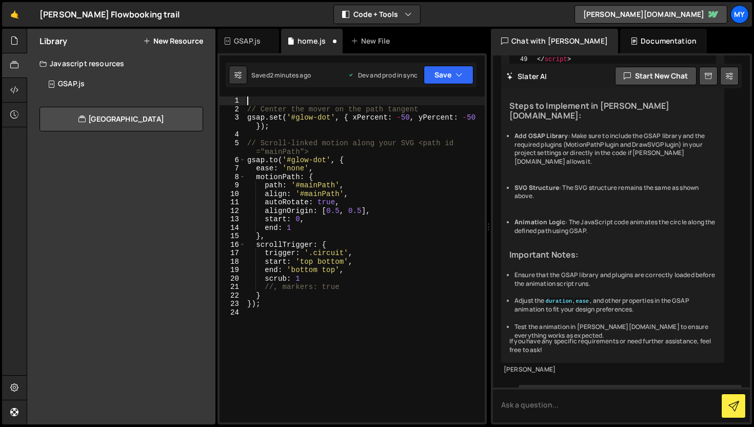
paste textarea "console.log('home.js', typeof gsap, typeof ScrollTrigger, typeof MotionPathPlug…"
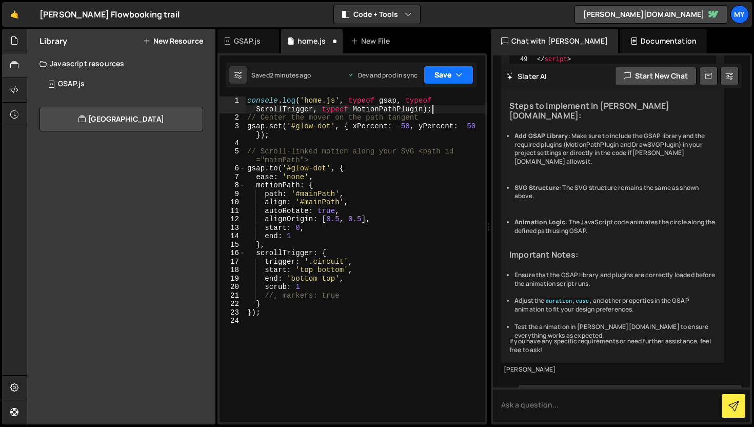
type textarea "console.log('home.js', typeof gsap, typeof ScrollTrigger, typeof MotionPathPlug…"
click at [452, 74] on button "Save" at bounding box center [448, 75] width 50 height 18
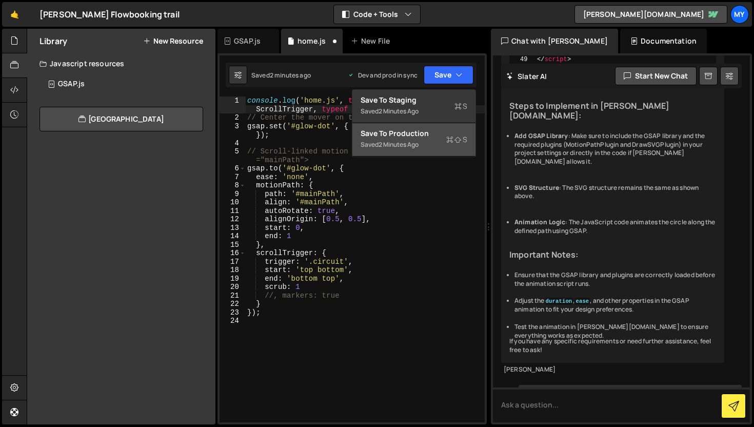
click at [442, 130] on div "Save to Production S" at bounding box center [413, 133] width 107 height 10
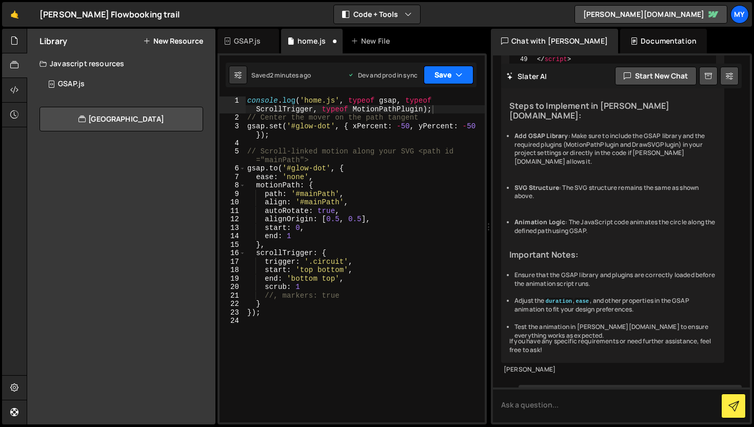
click at [448, 80] on button "Save" at bounding box center [448, 75] width 50 height 18
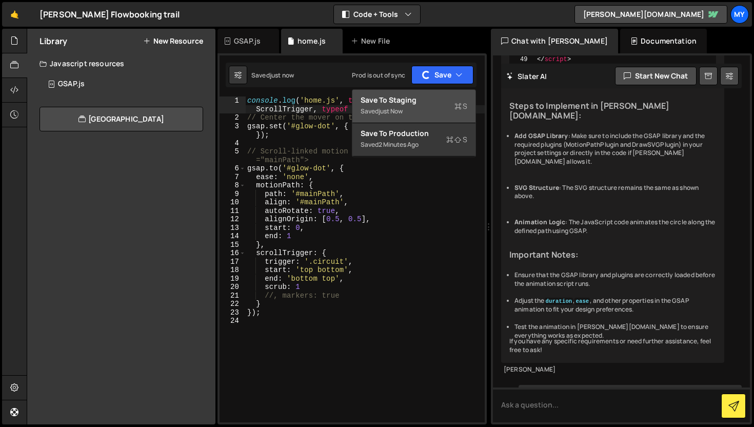
click at [439, 103] on div "Save to Staging S" at bounding box center [413, 100] width 107 height 10
